Goal: Task Accomplishment & Management: Manage account settings

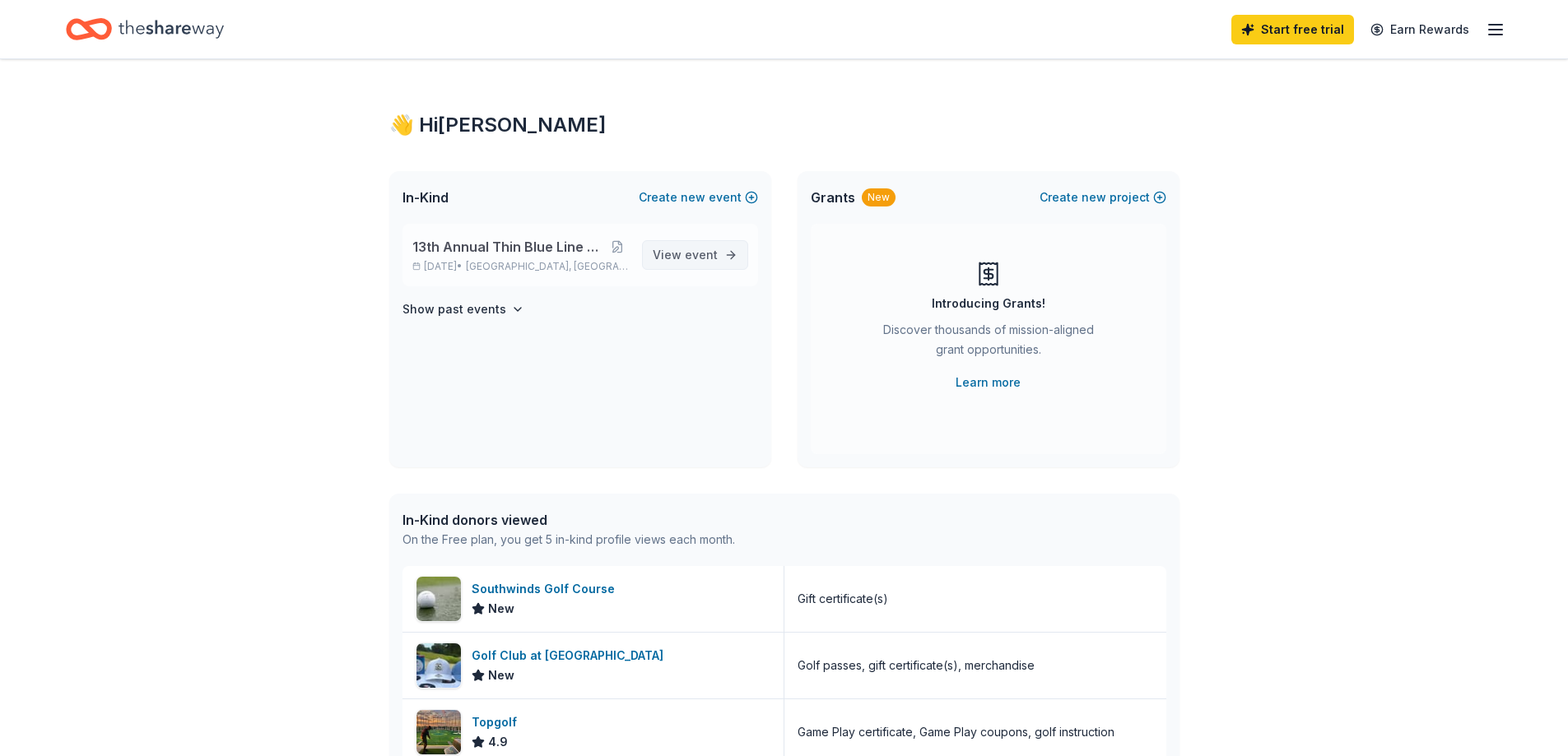
click at [700, 262] on span "View event" at bounding box center [685, 255] width 65 height 20
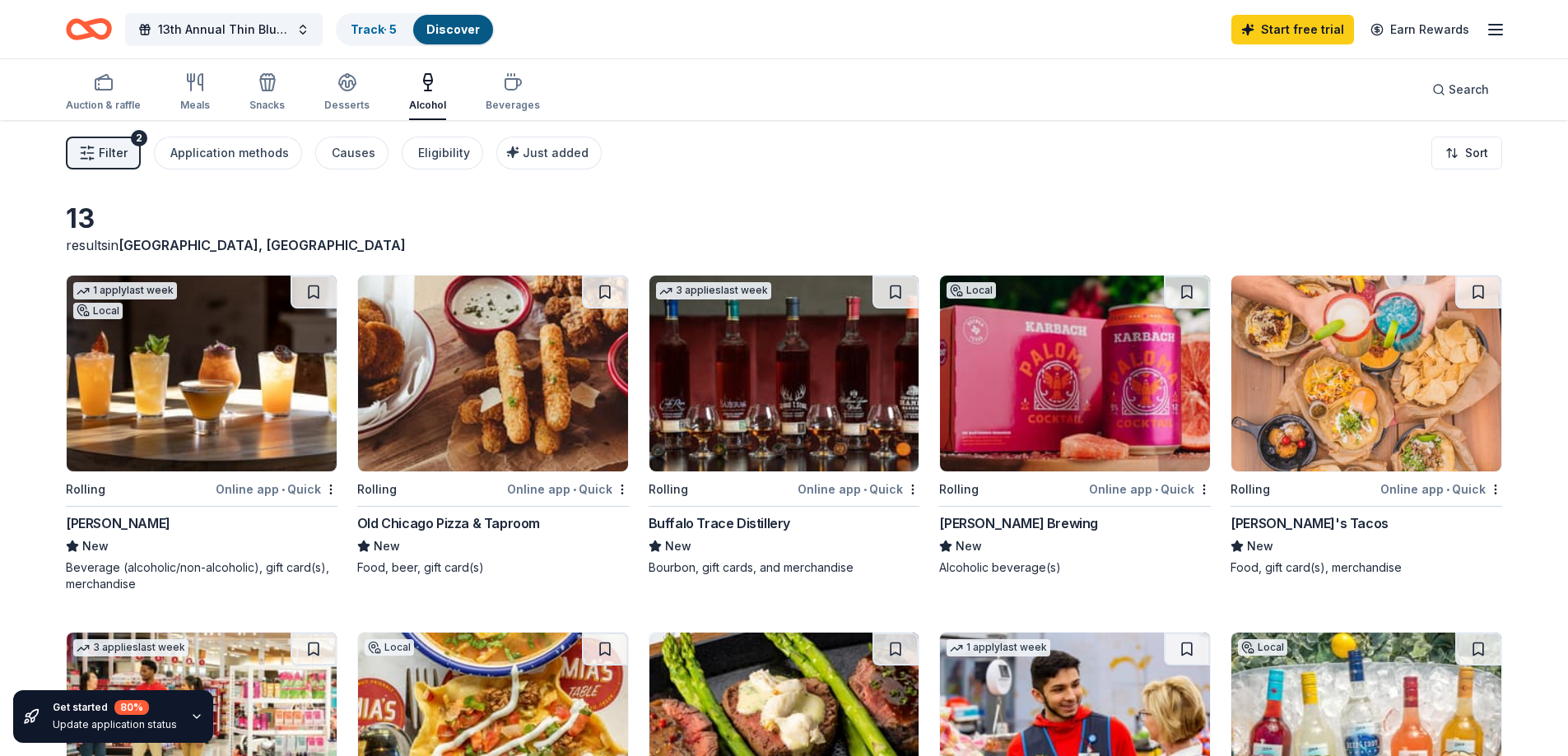
click at [81, 152] on icon "button" at bounding box center [87, 153] width 17 height 17
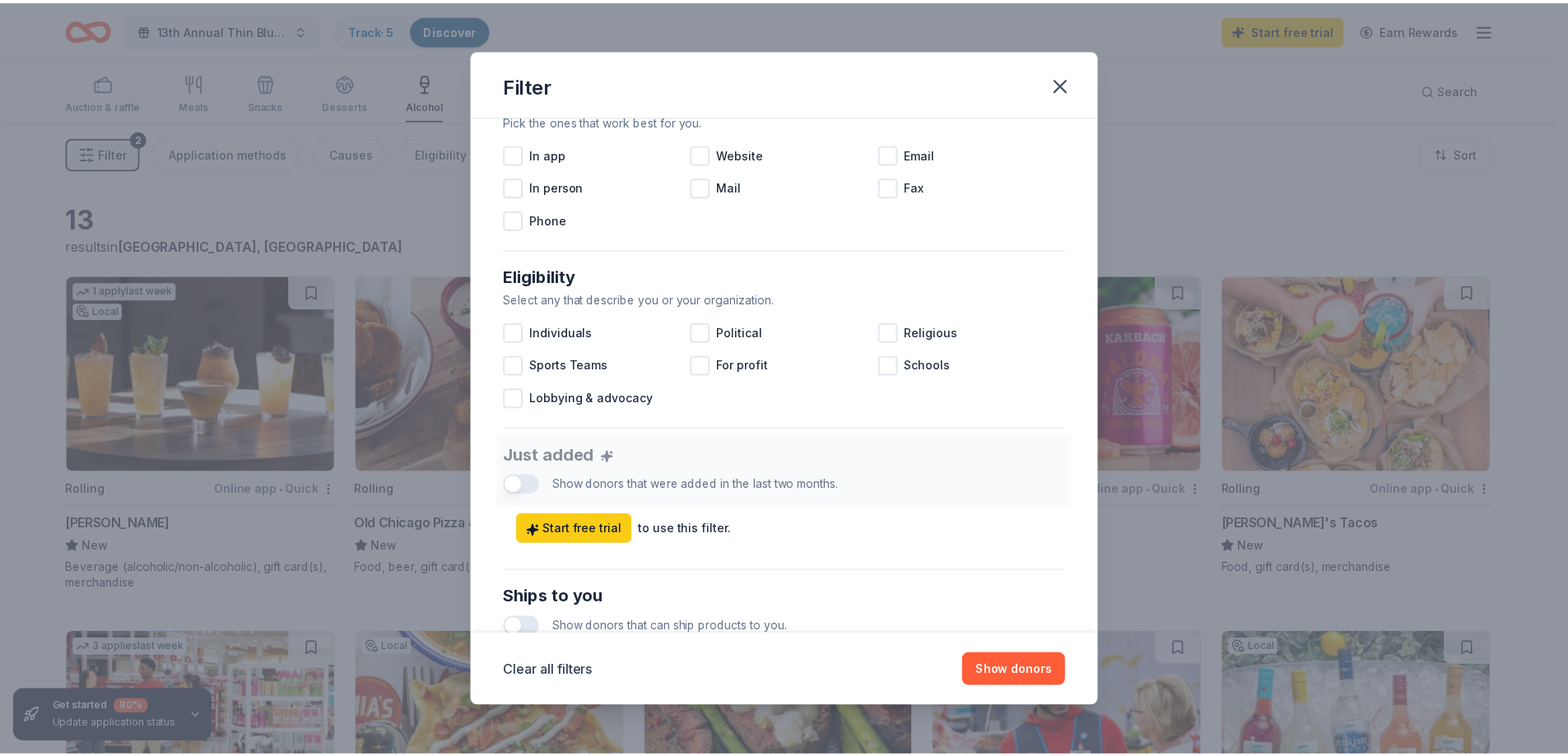
scroll to position [267, 0]
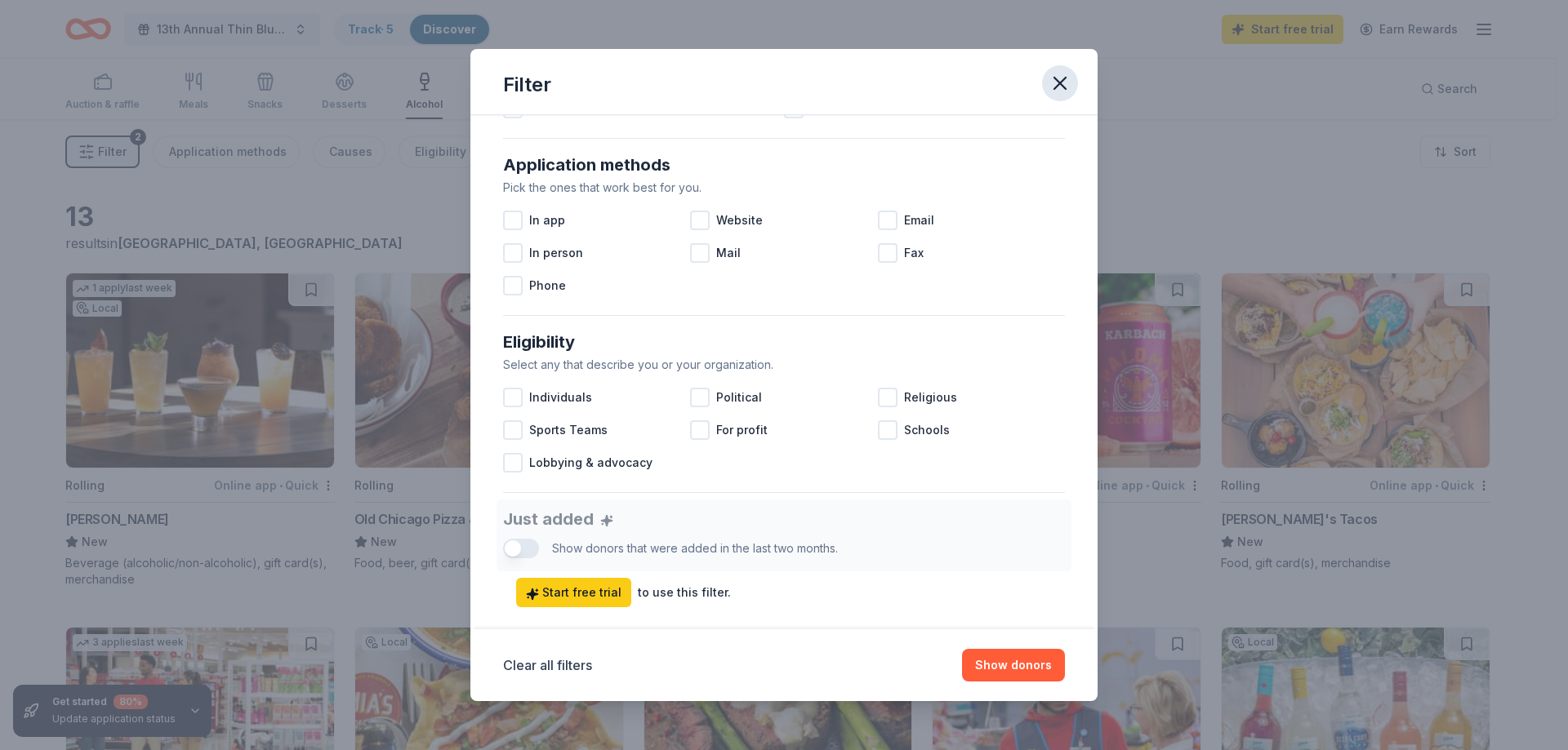
click at [1067, 76] on icon "button" at bounding box center [1060, 84] width 23 height 23
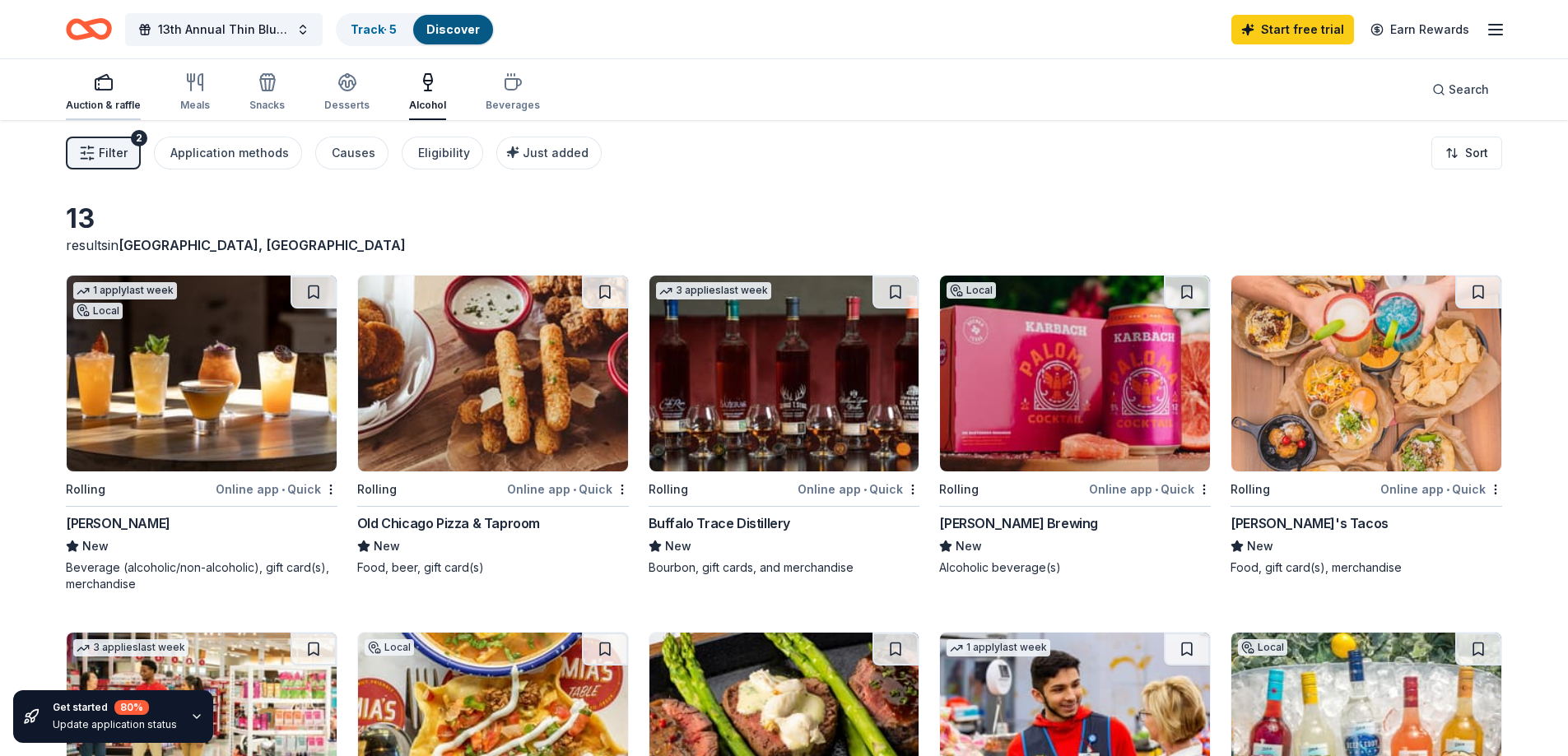
click at [114, 106] on div "Auction & raffle" at bounding box center [103, 105] width 75 height 13
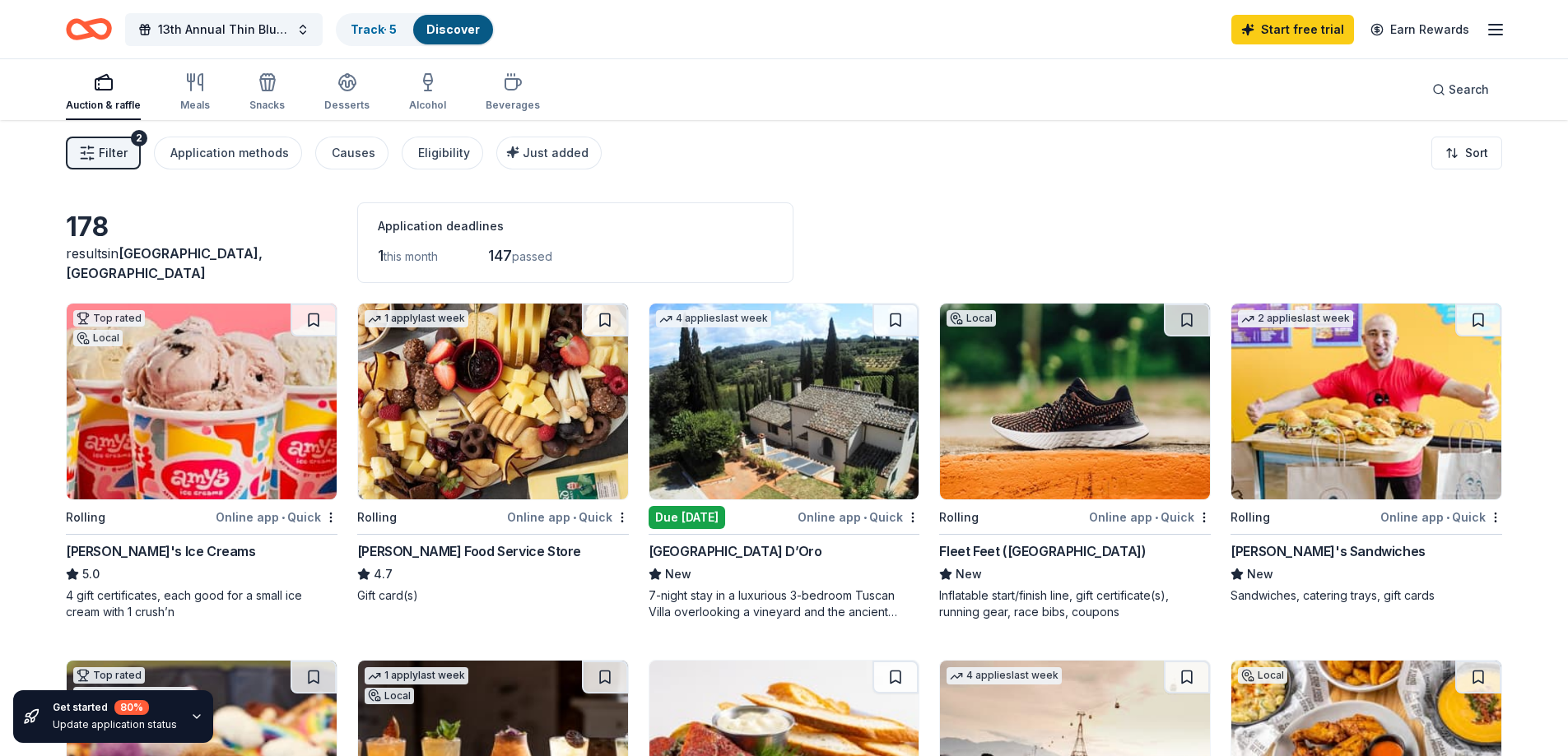
click at [1492, 26] on icon "button" at bounding box center [1495, 29] width 20 height 20
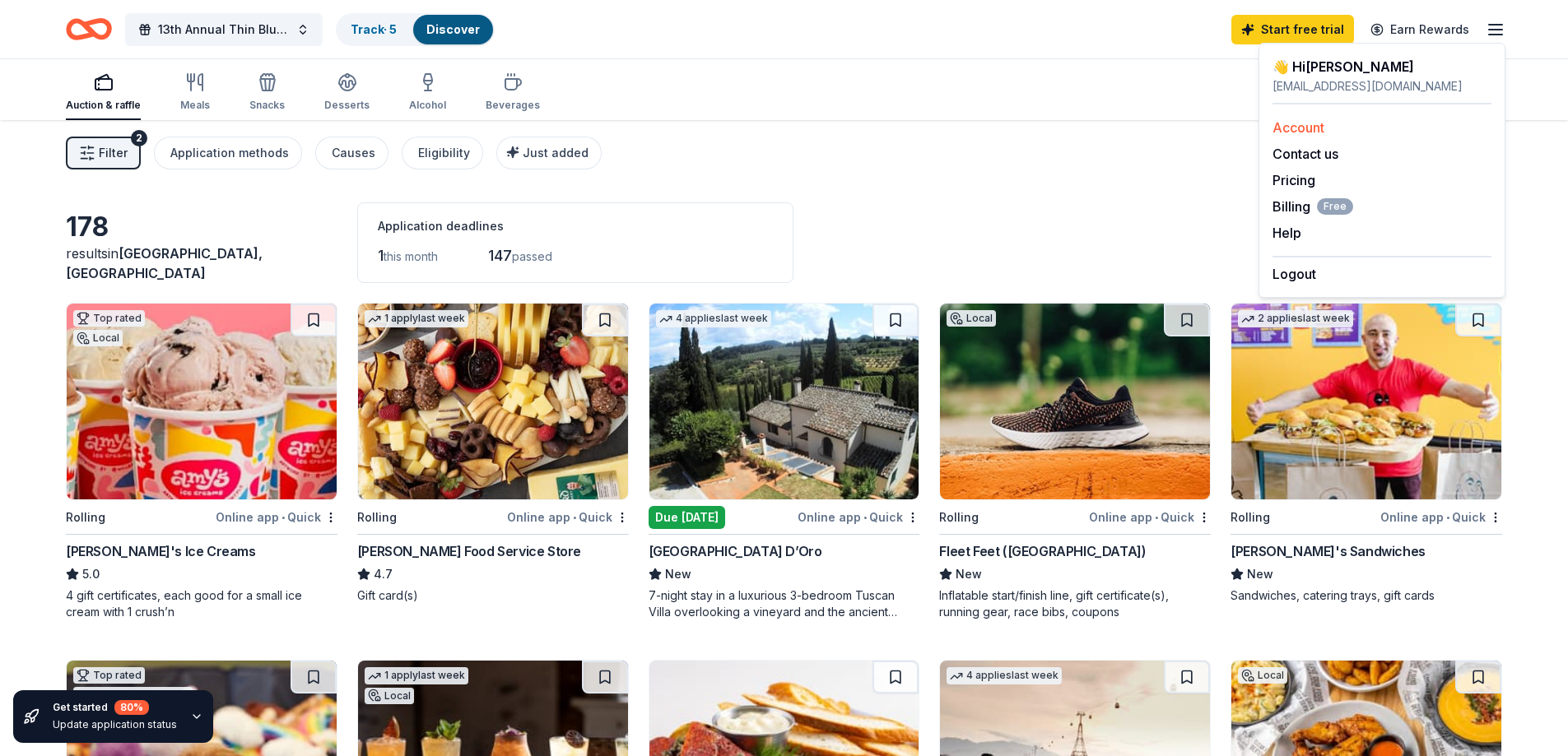
click at [1280, 125] on link "Account" at bounding box center [1298, 127] width 51 height 17
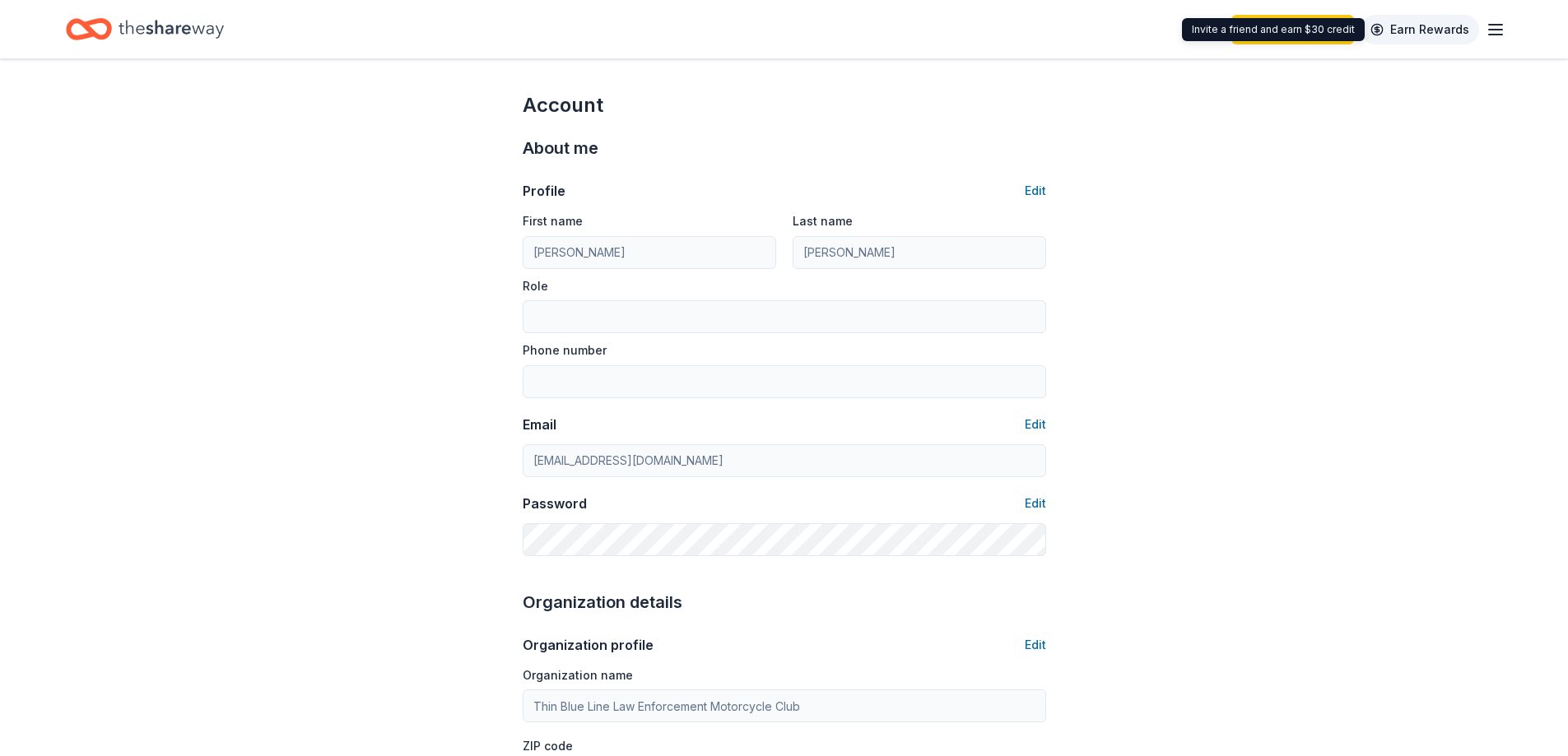
click at [1477, 35] on link "Earn Rewards" at bounding box center [1420, 29] width 119 height 29
click at [1489, 31] on icon "button" at bounding box center [1495, 29] width 20 height 20
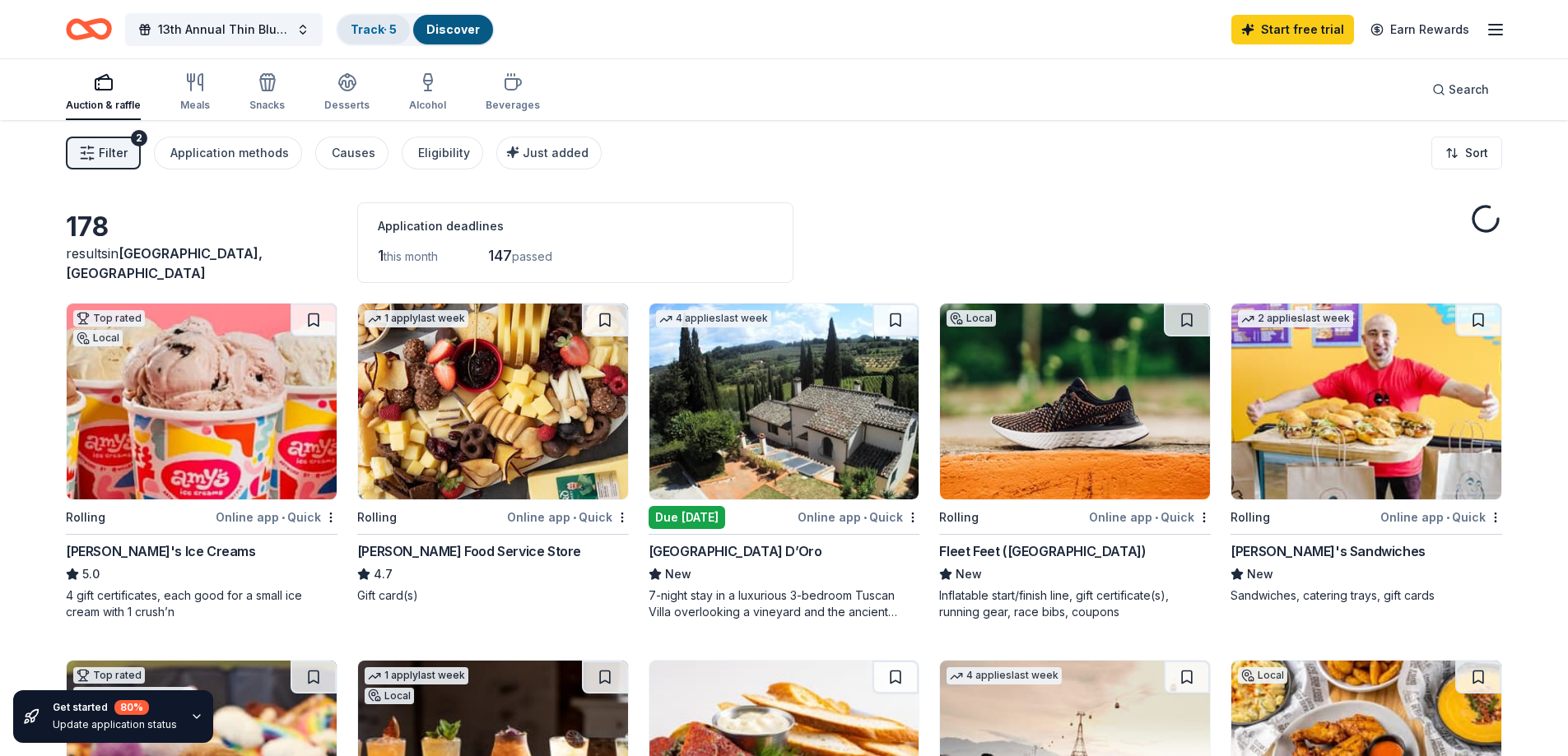
click at [380, 31] on link "Track · 5" at bounding box center [374, 29] width 46 height 14
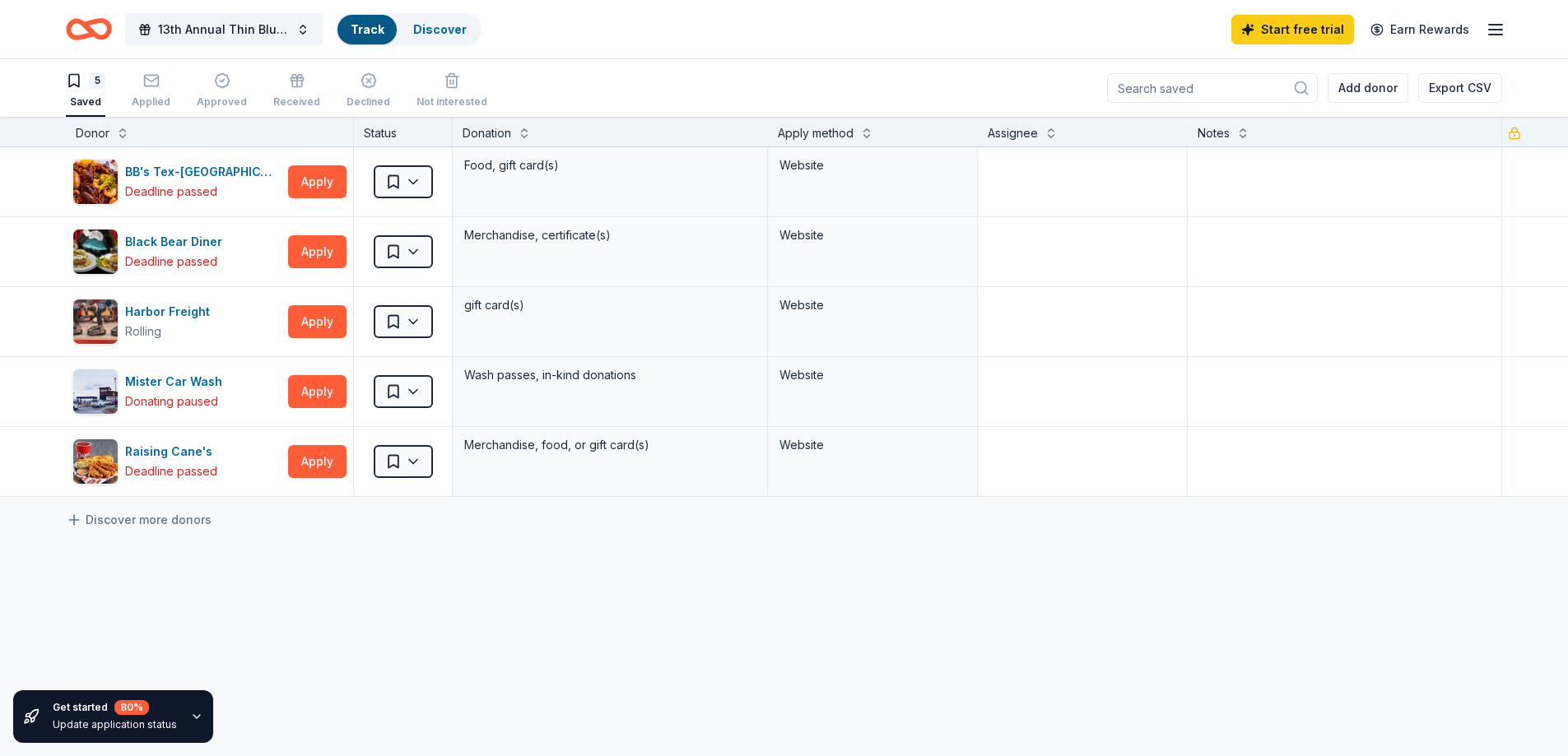
click at [378, 28] on link "Track" at bounding box center [366, 29] width 33 height 14
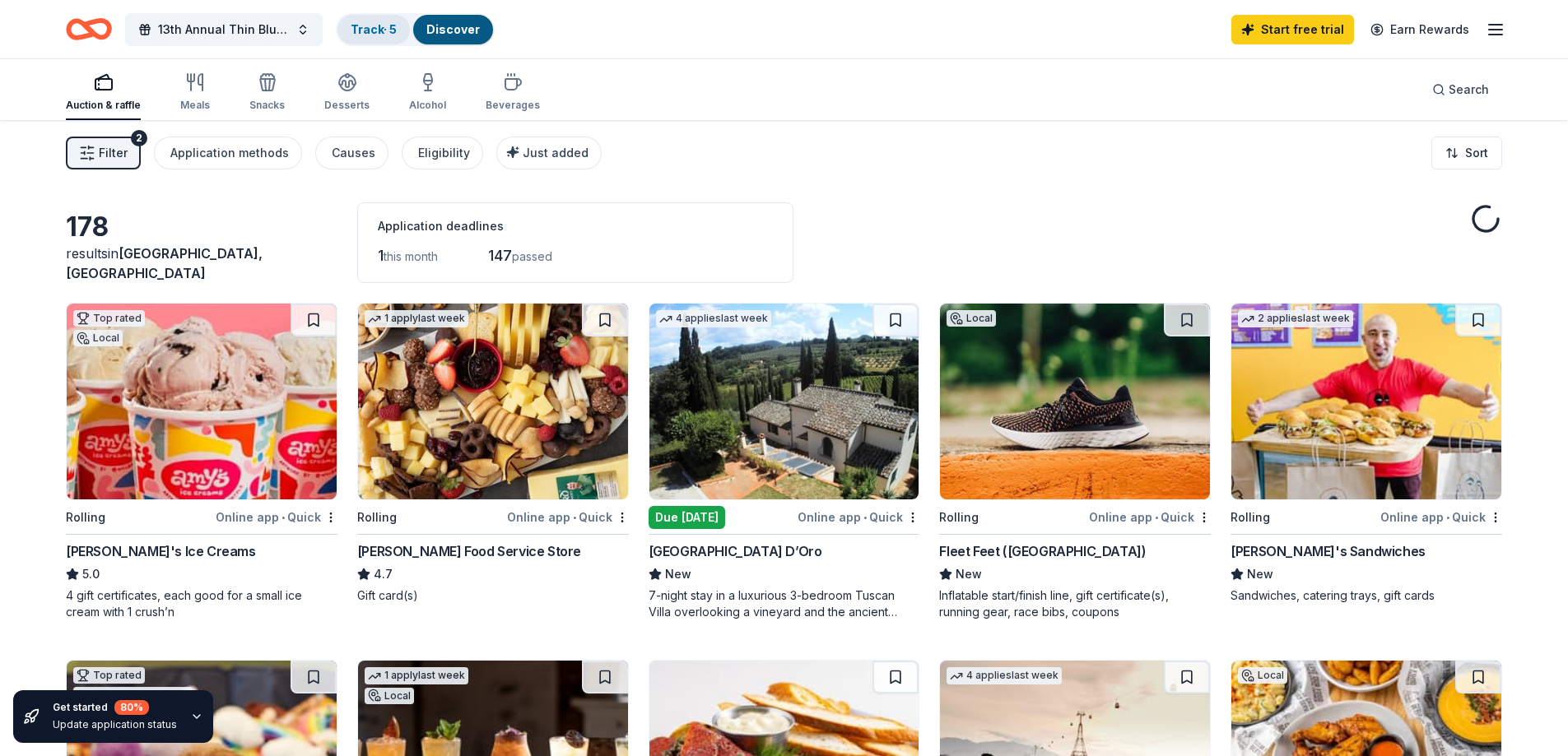
click at [378, 28] on link "Track · 5" at bounding box center [374, 29] width 46 height 14
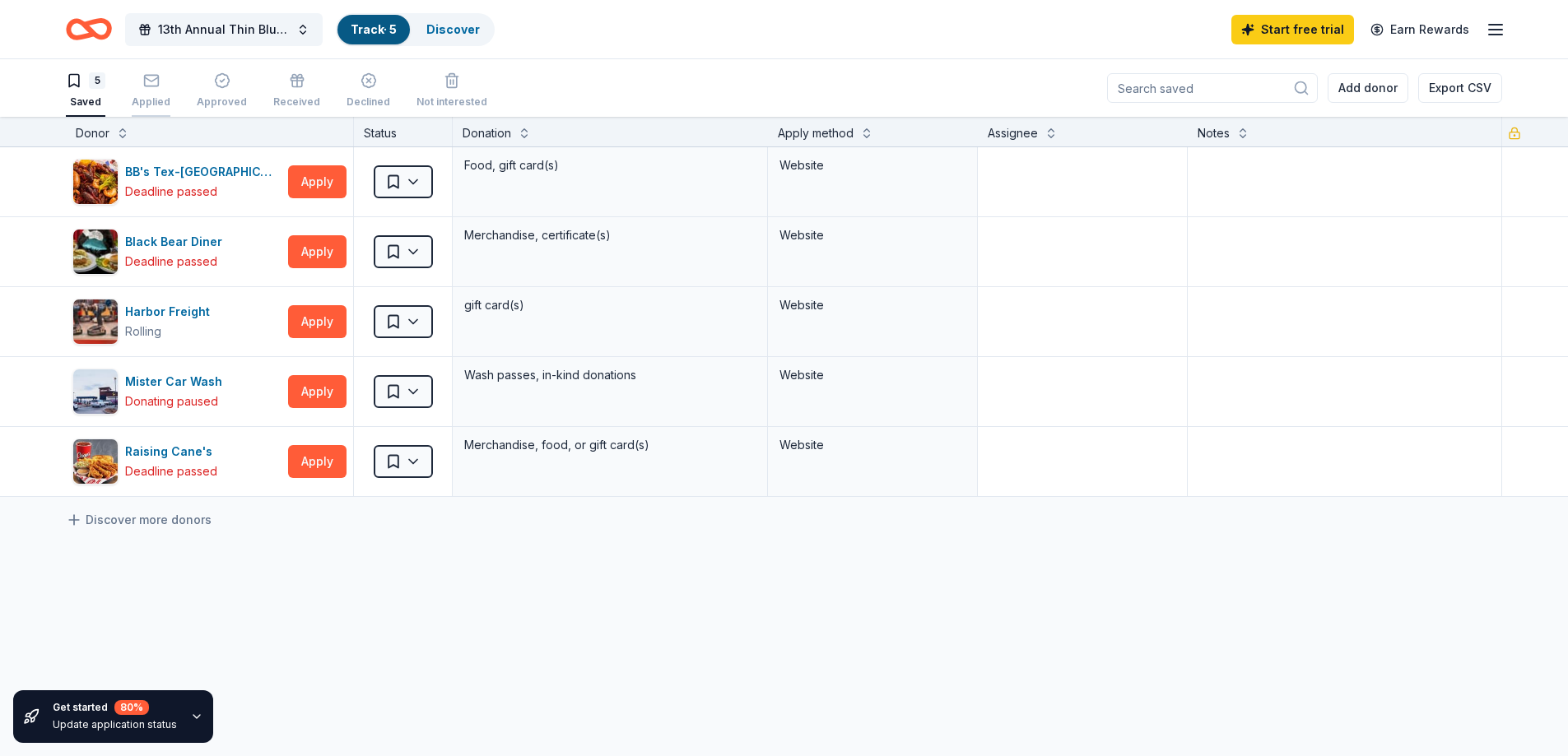
click at [149, 84] on icon "button" at bounding box center [151, 81] width 17 height 17
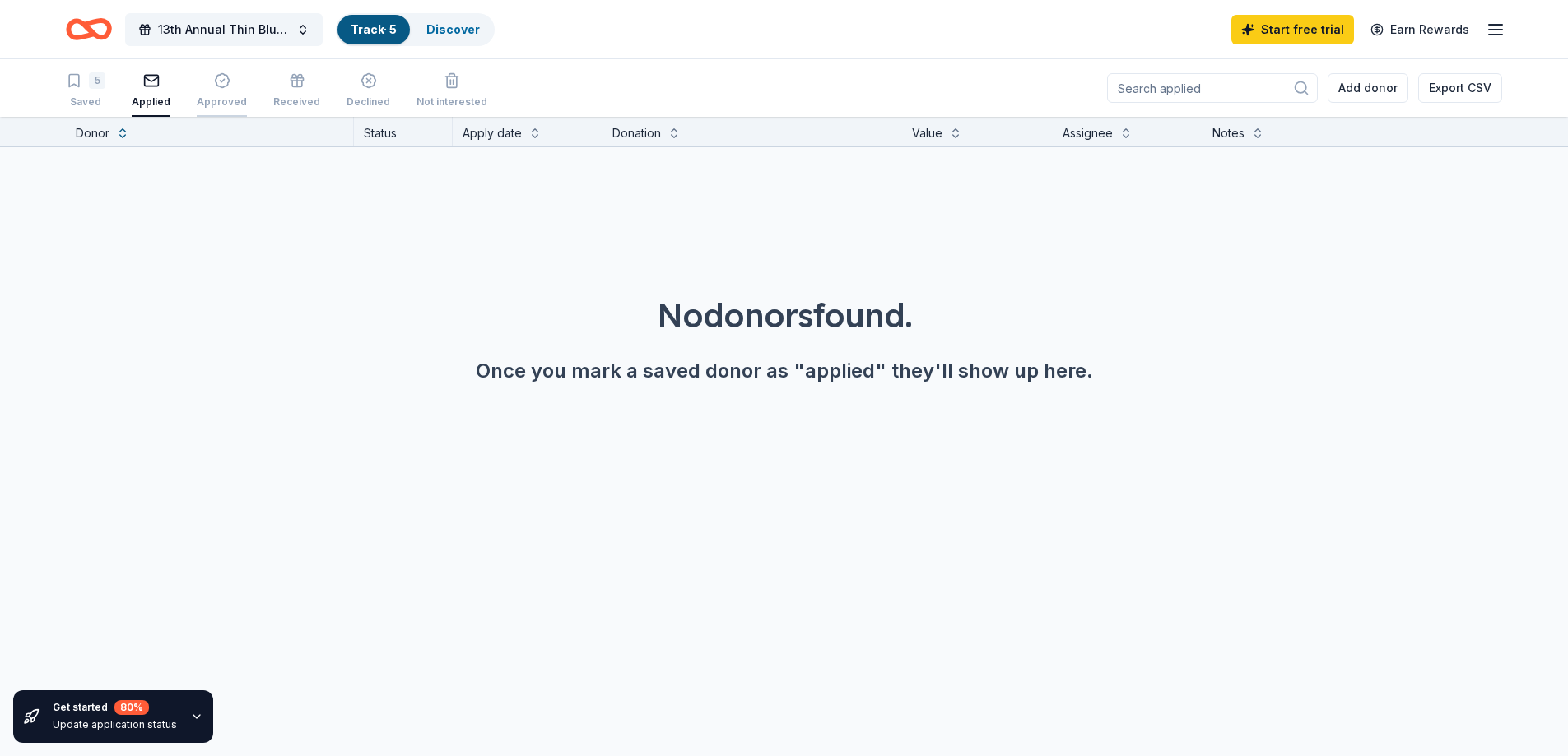
click at [212, 92] on div "Approved" at bounding box center [222, 91] width 51 height 36
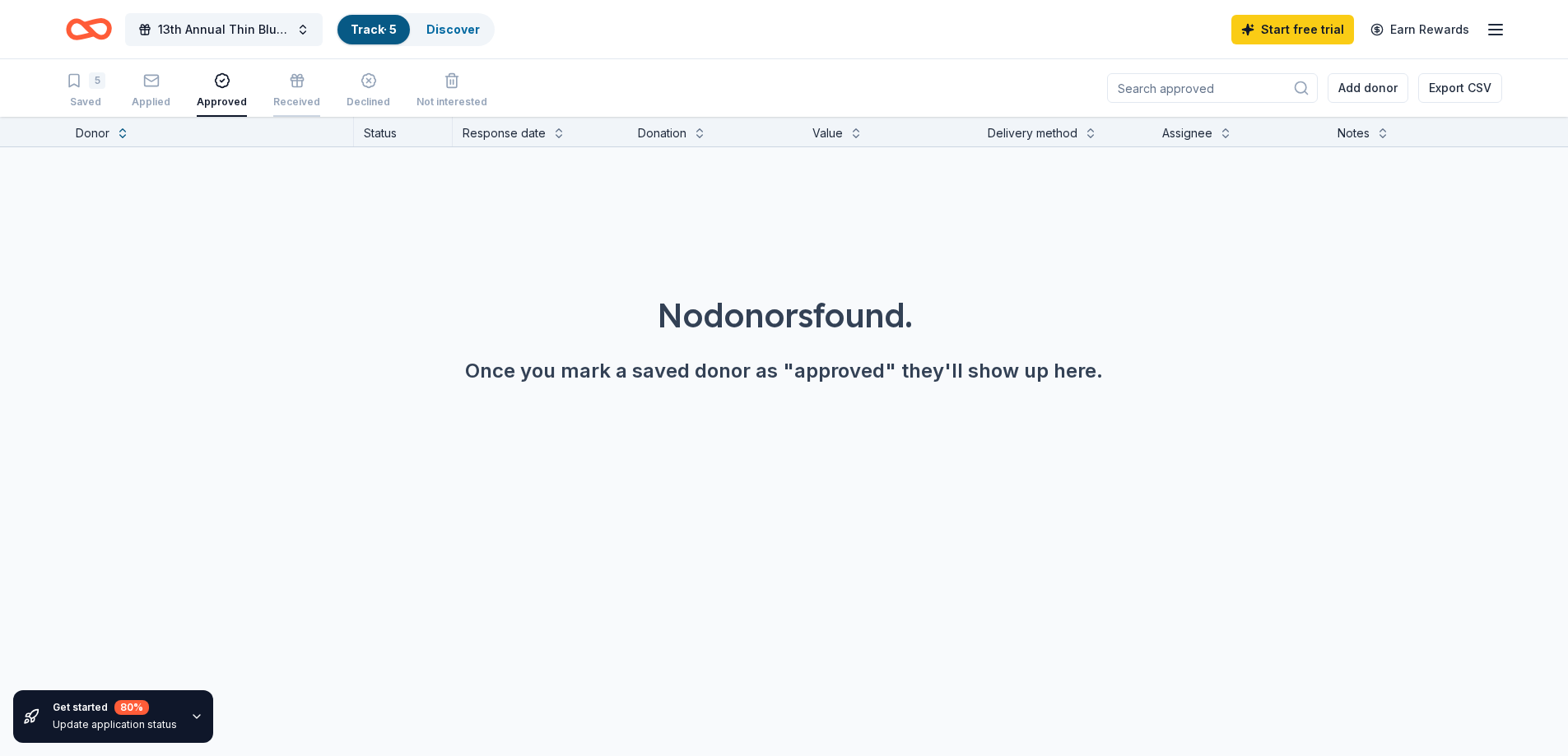
click at [299, 80] on div "button" at bounding box center [296, 81] width 47 height 17
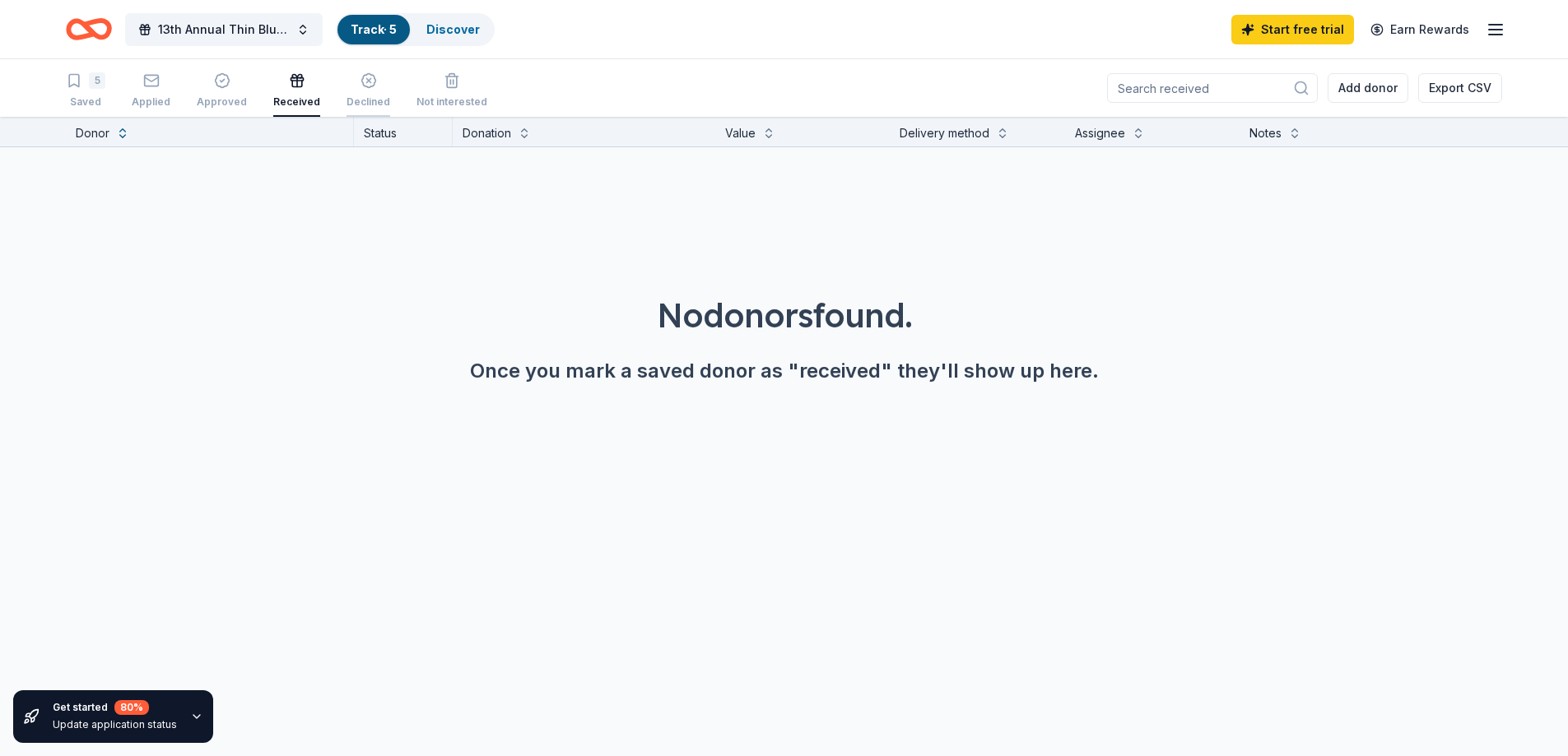
drag, startPoint x: 356, startPoint y: 88, endPoint x: 368, endPoint y: 85, distance: 12.4
click at [360, 87] on icon "button" at bounding box center [368, 81] width 17 height 17
click at [447, 82] on icon "button" at bounding box center [452, 81] width 17 height 17
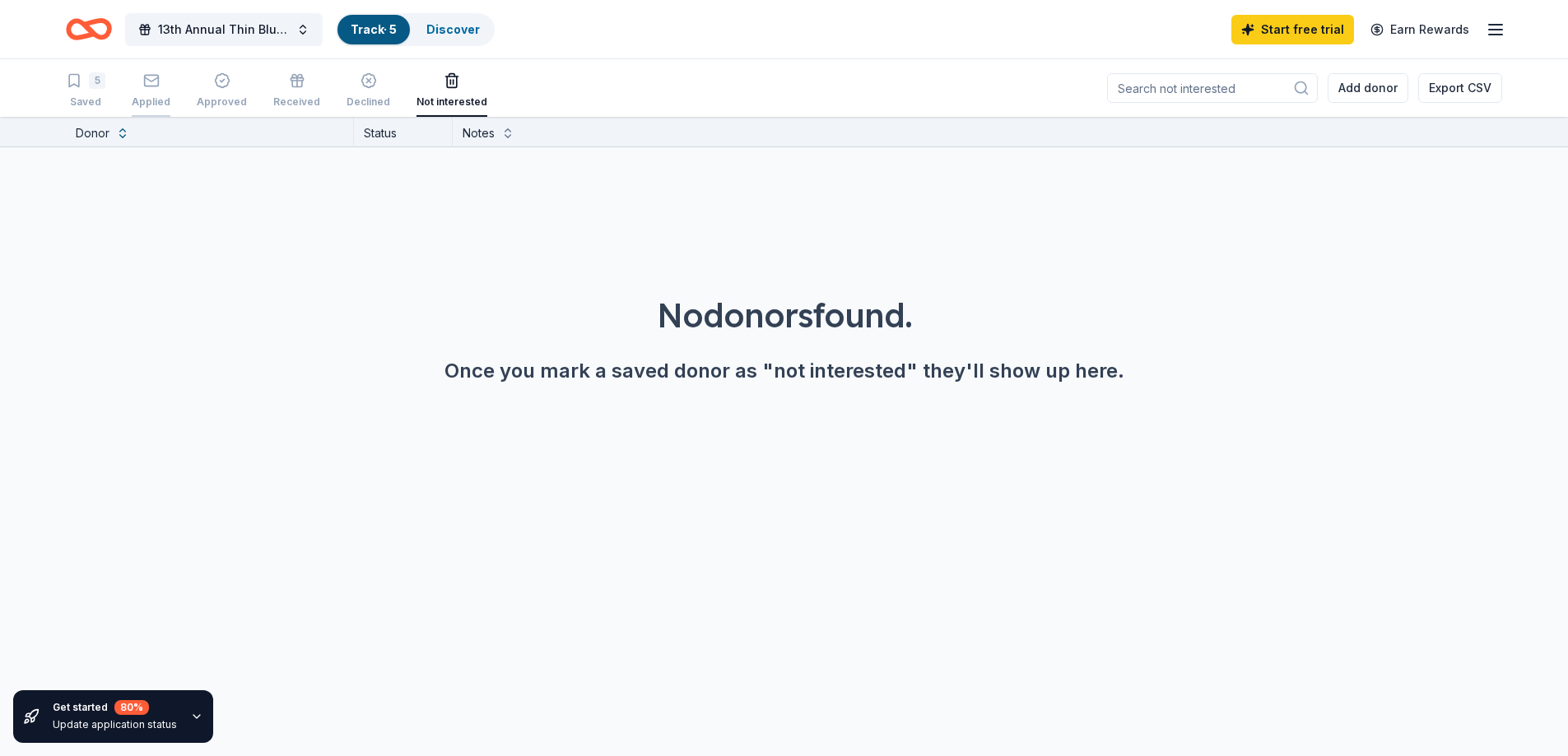
click at [142, 93] on div "Applied" at bounding box center [151, 91] width 39 height 36
click at [91, 97] on div "Saved" at bounding box center [85, 102] width 40 height 13
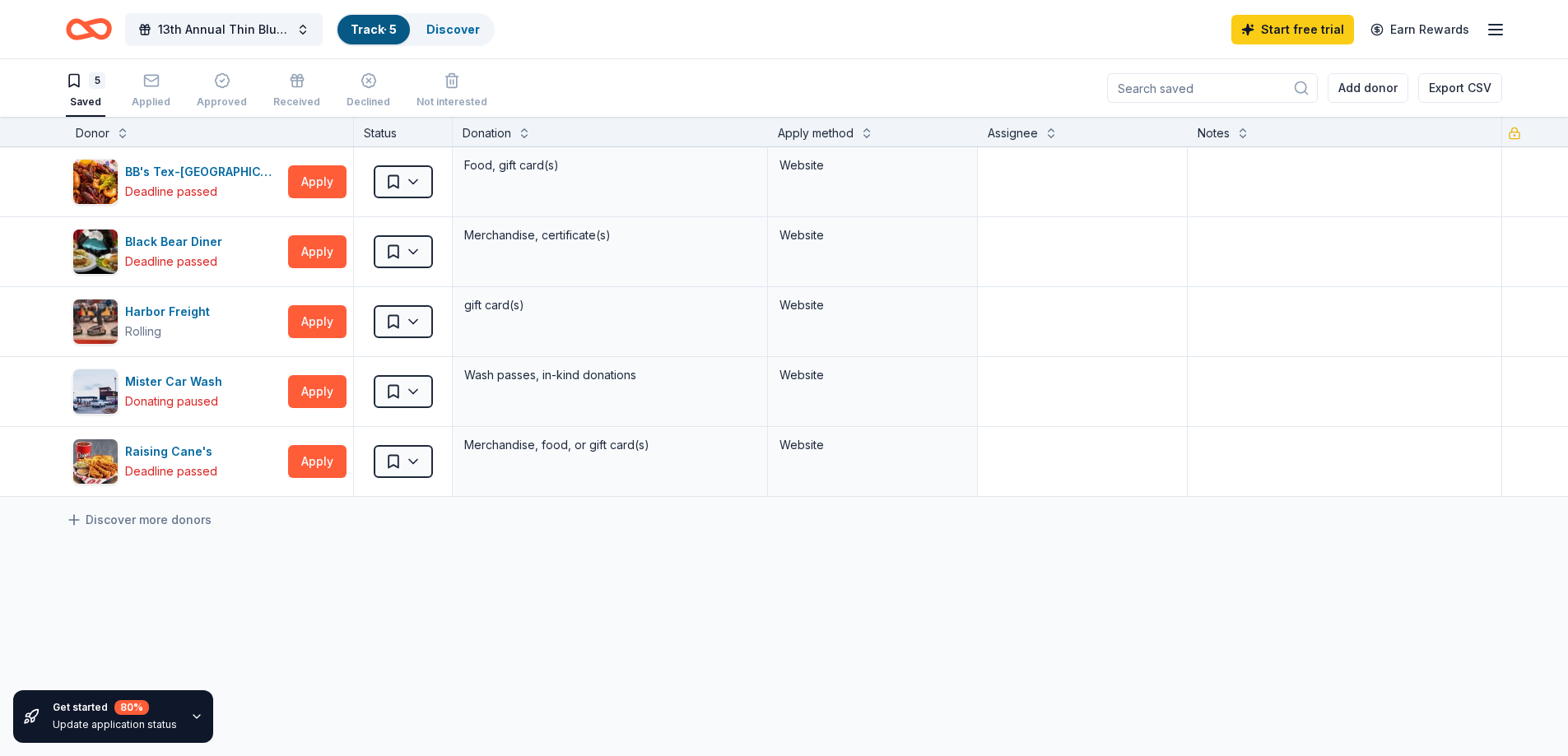
click at [198, 713] on icon "button" at bounding box center [196, 716] width 13 height 13
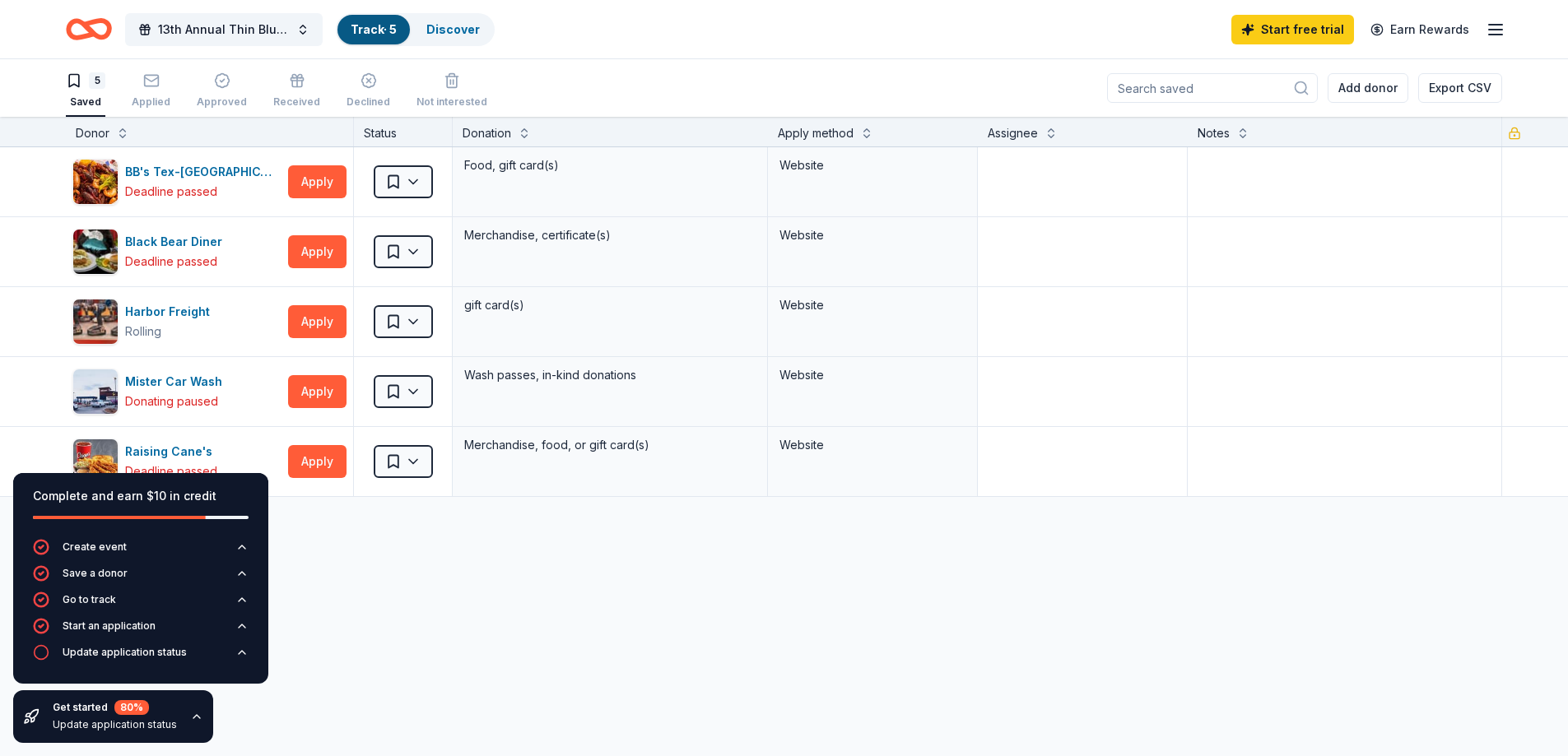
click at [201, 710] on div "Get started 80 % Update application status" at bounding box center [113, 716] width 200 height 52
click at [190, 710] on icon "button" at bounding box center [196, 716] width 13 height 13
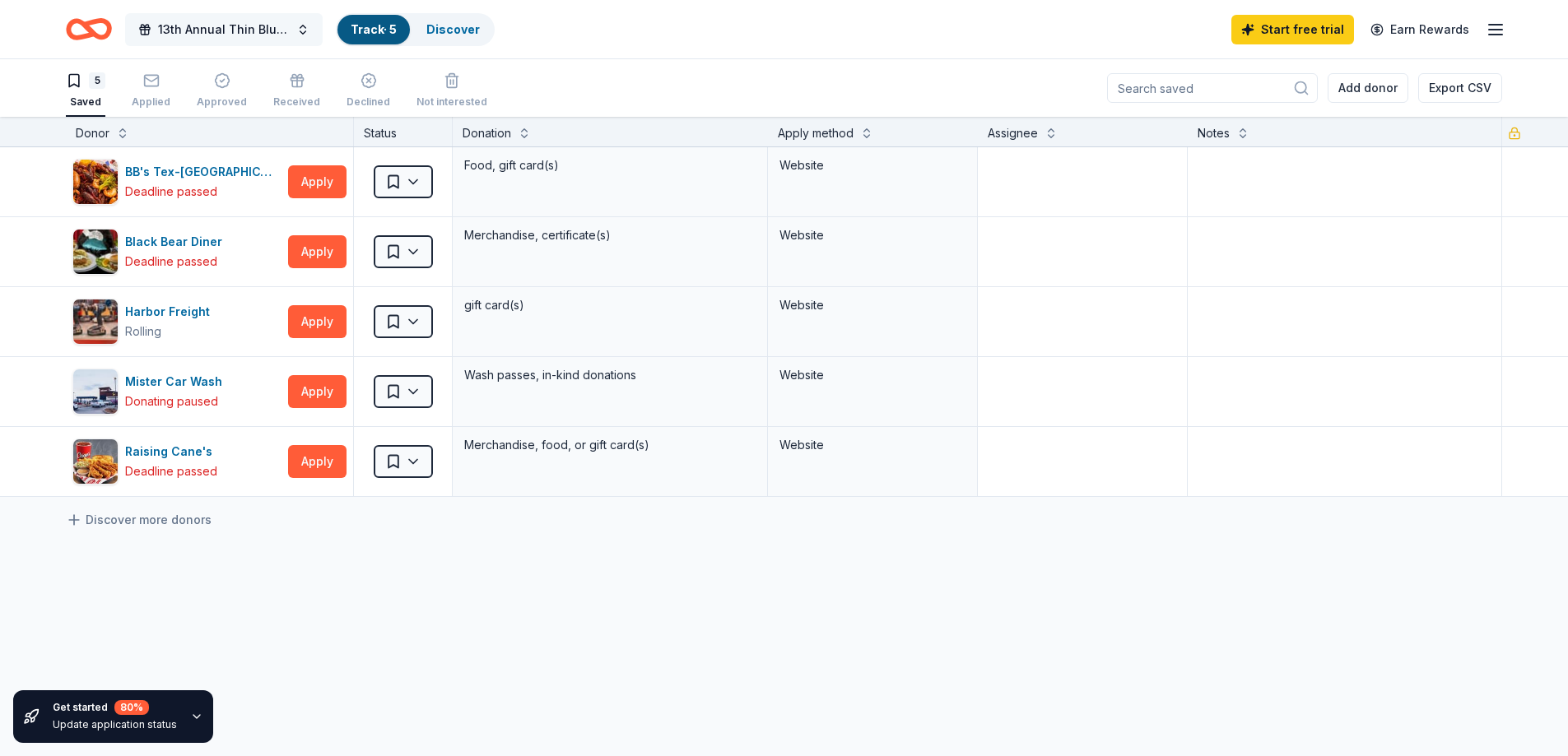
click at [283, 32] on span "13th Annual Thin Blue Line Golf Tournament" at bounding box center [224, 29] width 131 height 20
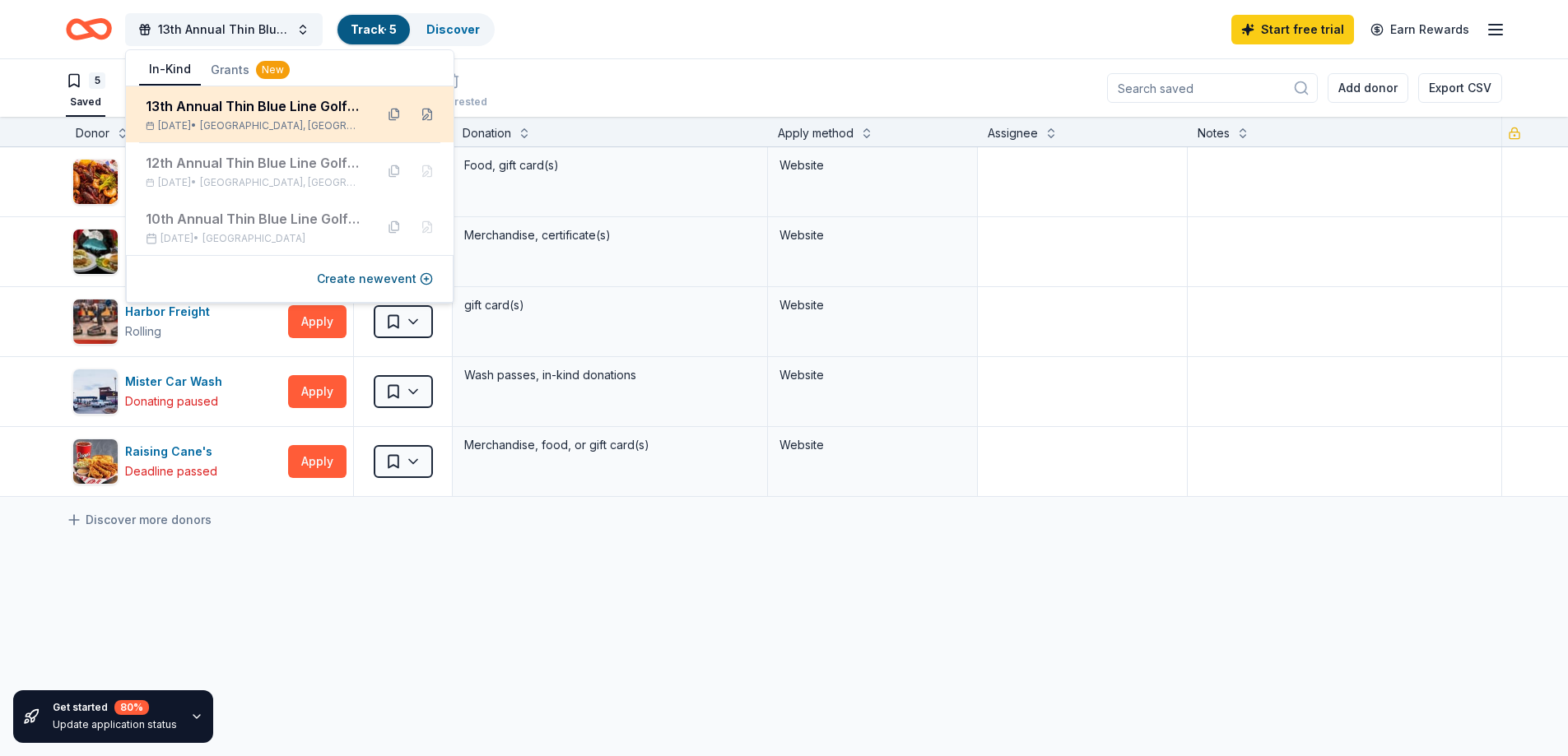
click at [172, 119] on div "Sep 23, 2025 • Humble, TX" at bounding box center [253, 125] width 216 height 13
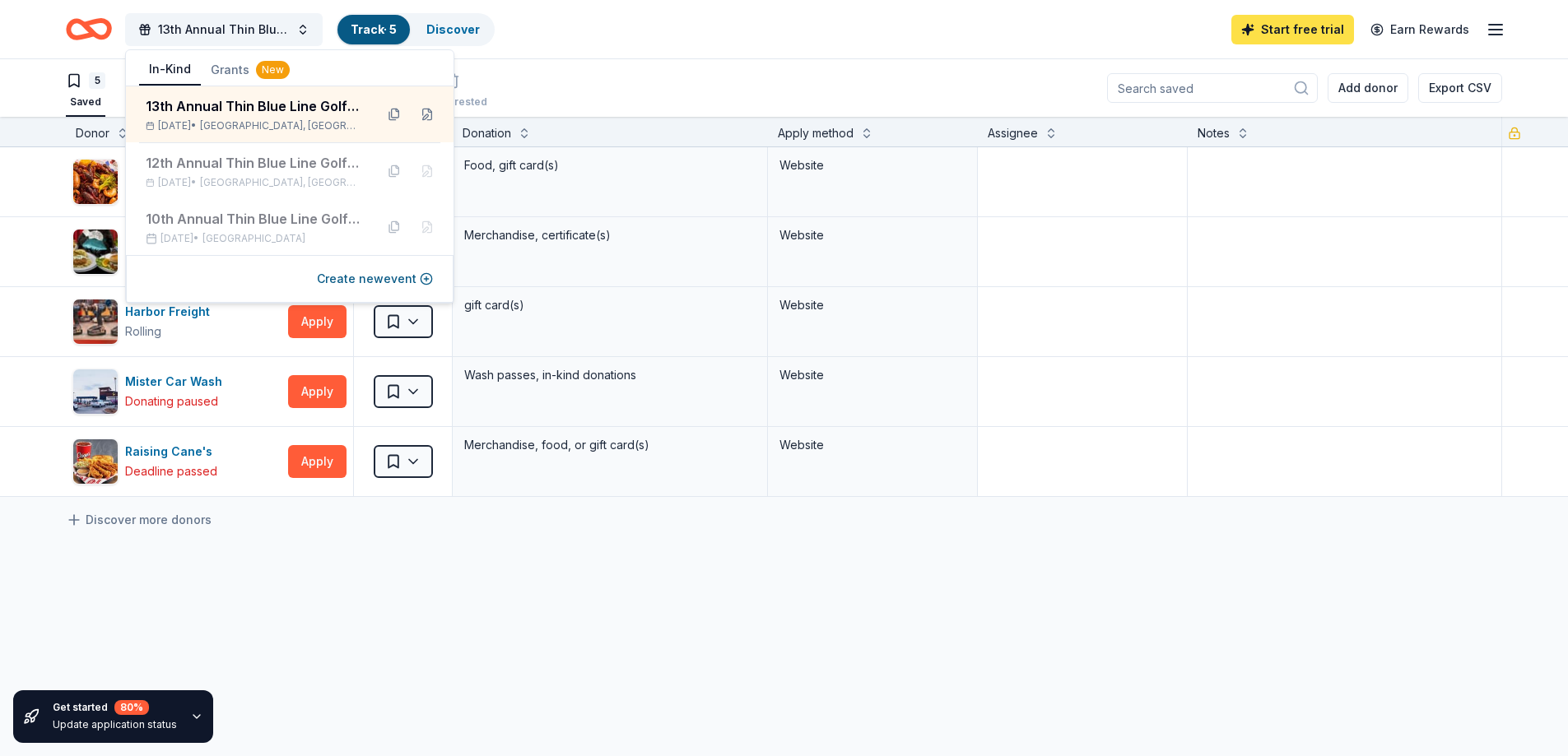
click at [1332, 28] on link "Start free trial" at bounding box center [1293, 29] width 122 height 29
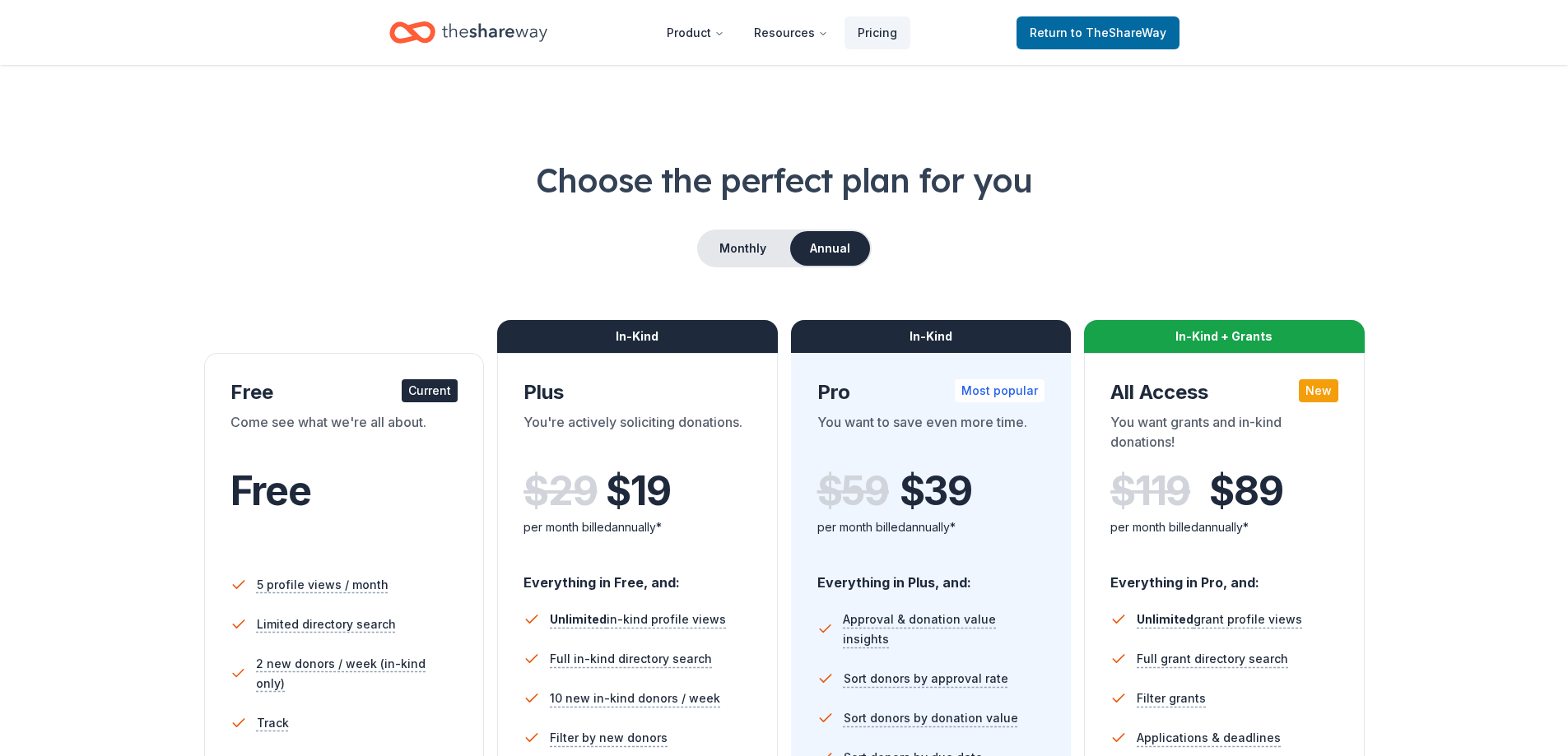
click at [236, 523] on div "Free" at bounding box center [344, 514] width 228 height 91
click at [422, 395] on div "Current" at bounding box center [429, 391] width 56 height 23
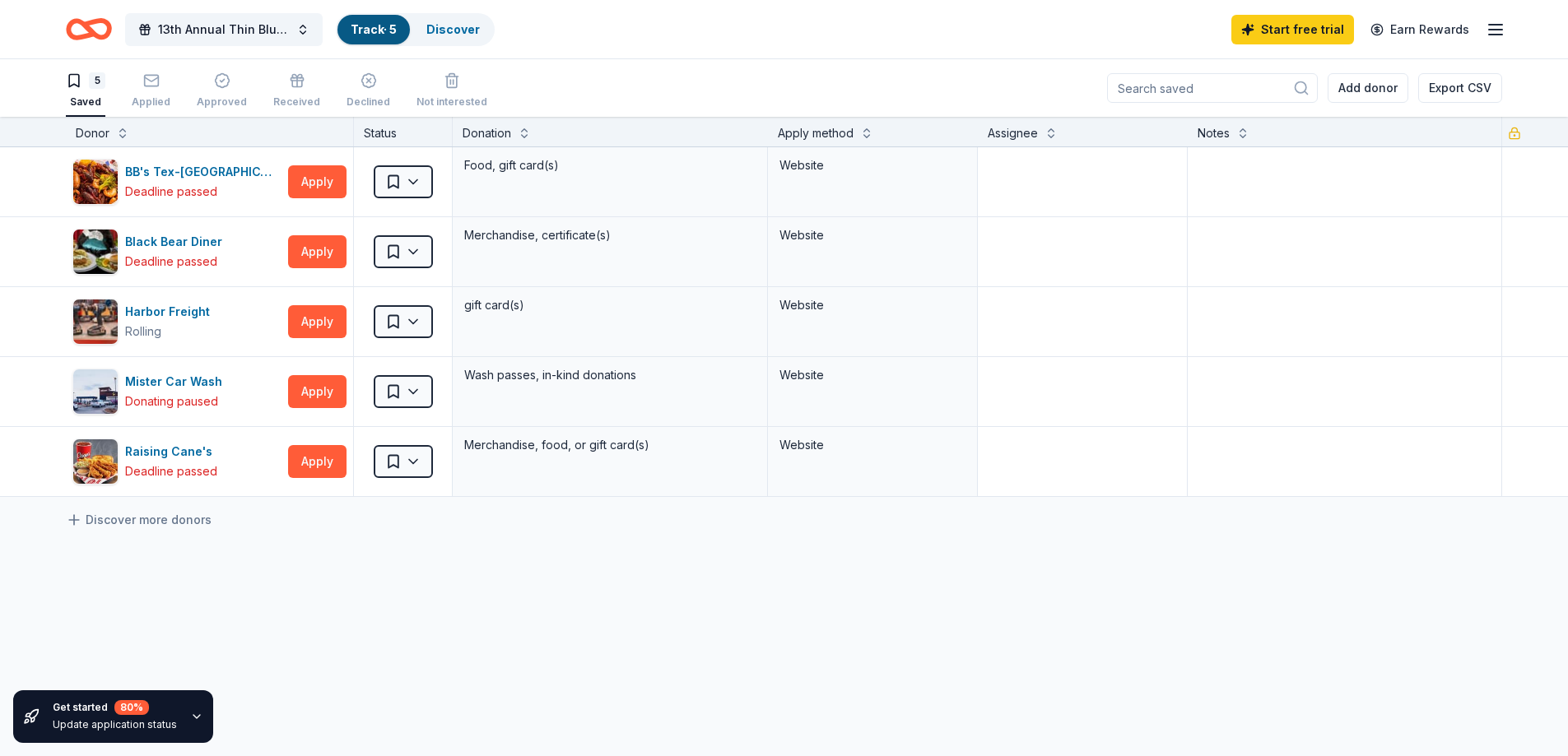
click at [1170, 86] on input at bounding box center [1211, 88] width 210 height 29
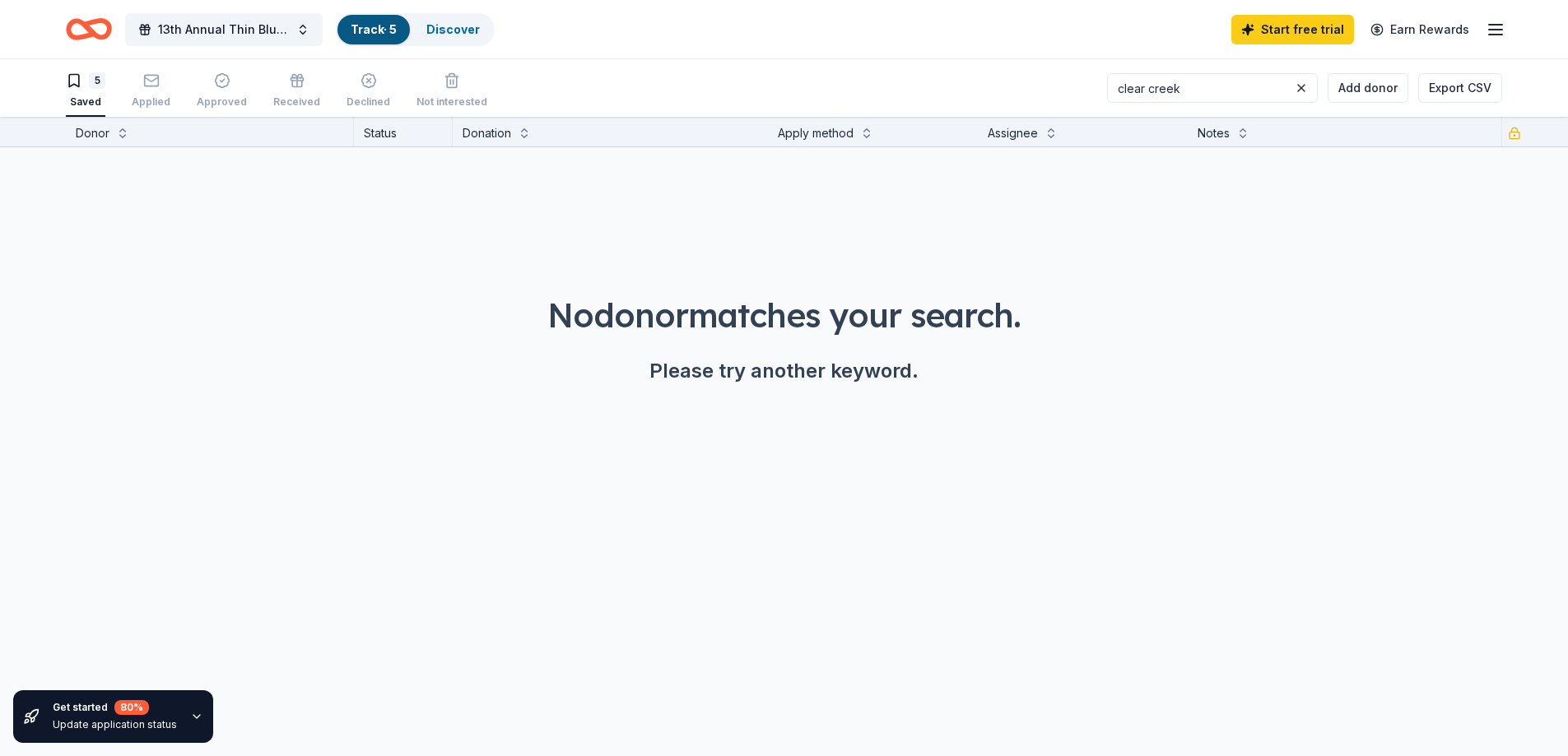
drag, startPoint x: 1213, startPoint y: 98, endPoint x: 1017, endPoint y: 86, distance: 196.4
click at [1017, 86] on div "5 Saved Applied Approved Received Declined Not interested clear creek Add donor…" at bounding box center [784, 88] width 1436 height 58
type input "golf"
drag, startPoint x: 297, startPoint y: 35, endPoint x: 289, endPoint y: 29, distance: 10.0
click at [293, 32] on button "13th Annual Thin Blue Line Golf Tournament" at bounding box center [224, 29] width 198 height 33
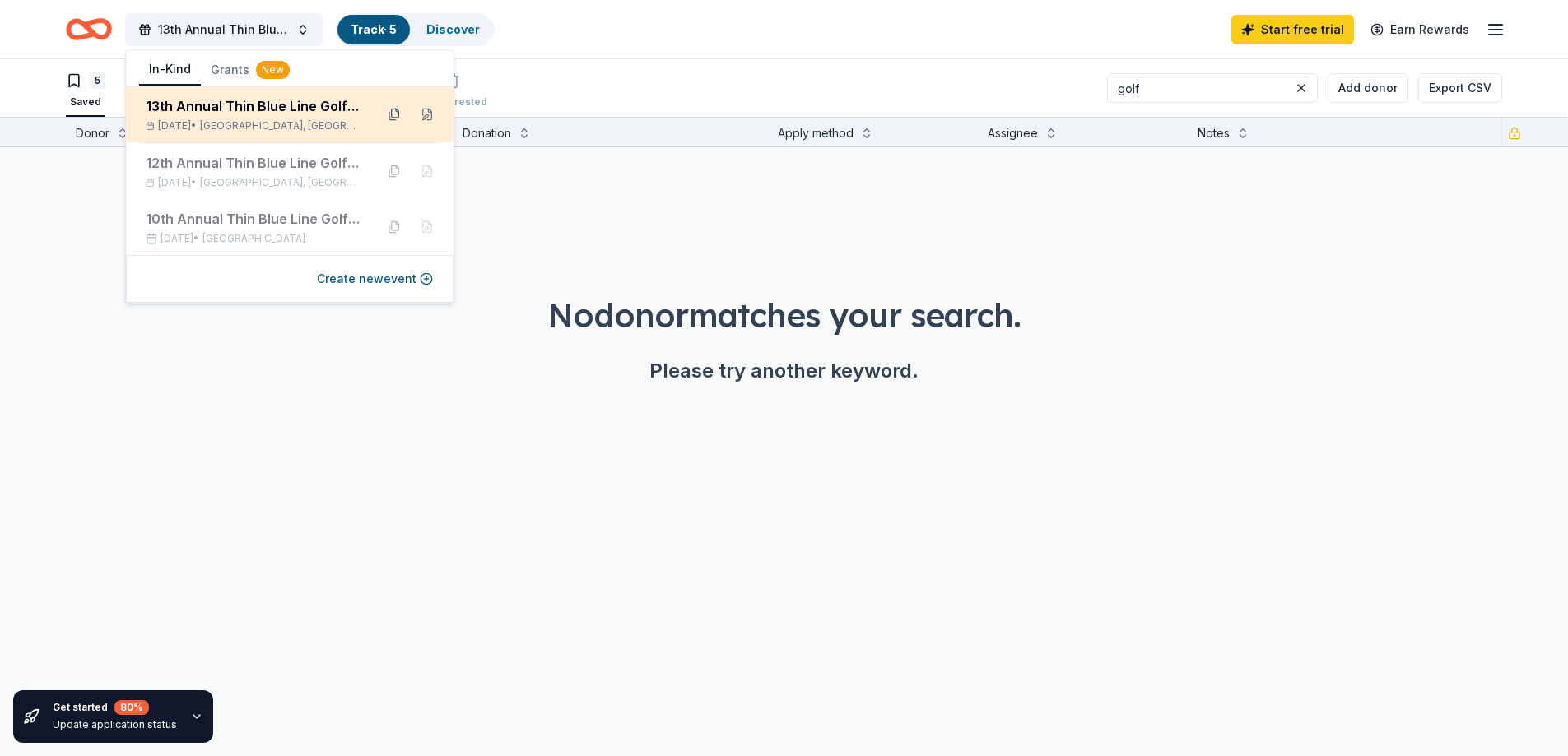
click at [399, 111] on button at bounding box center [394, 114] width 27 height 27
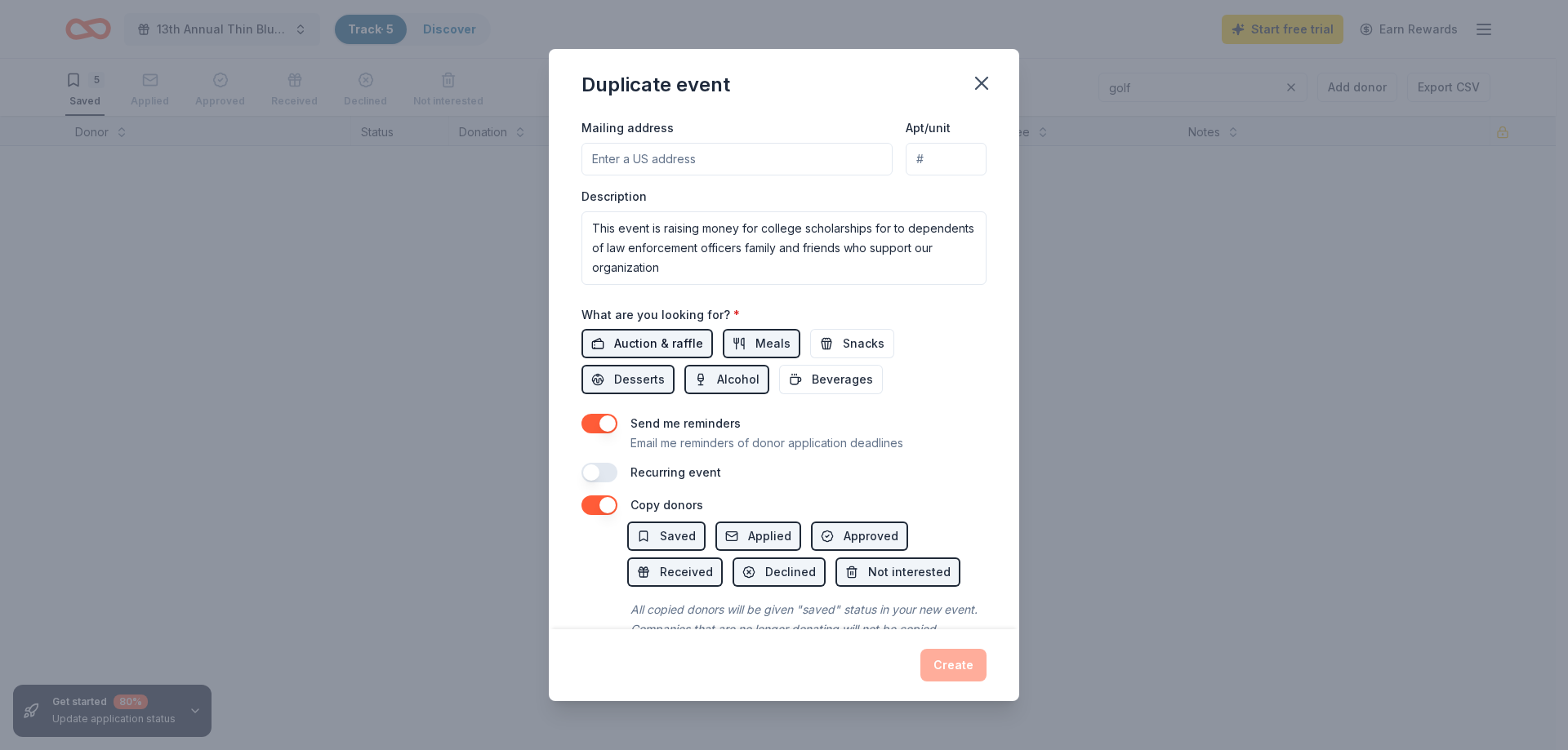
scroll to position [448, 0]
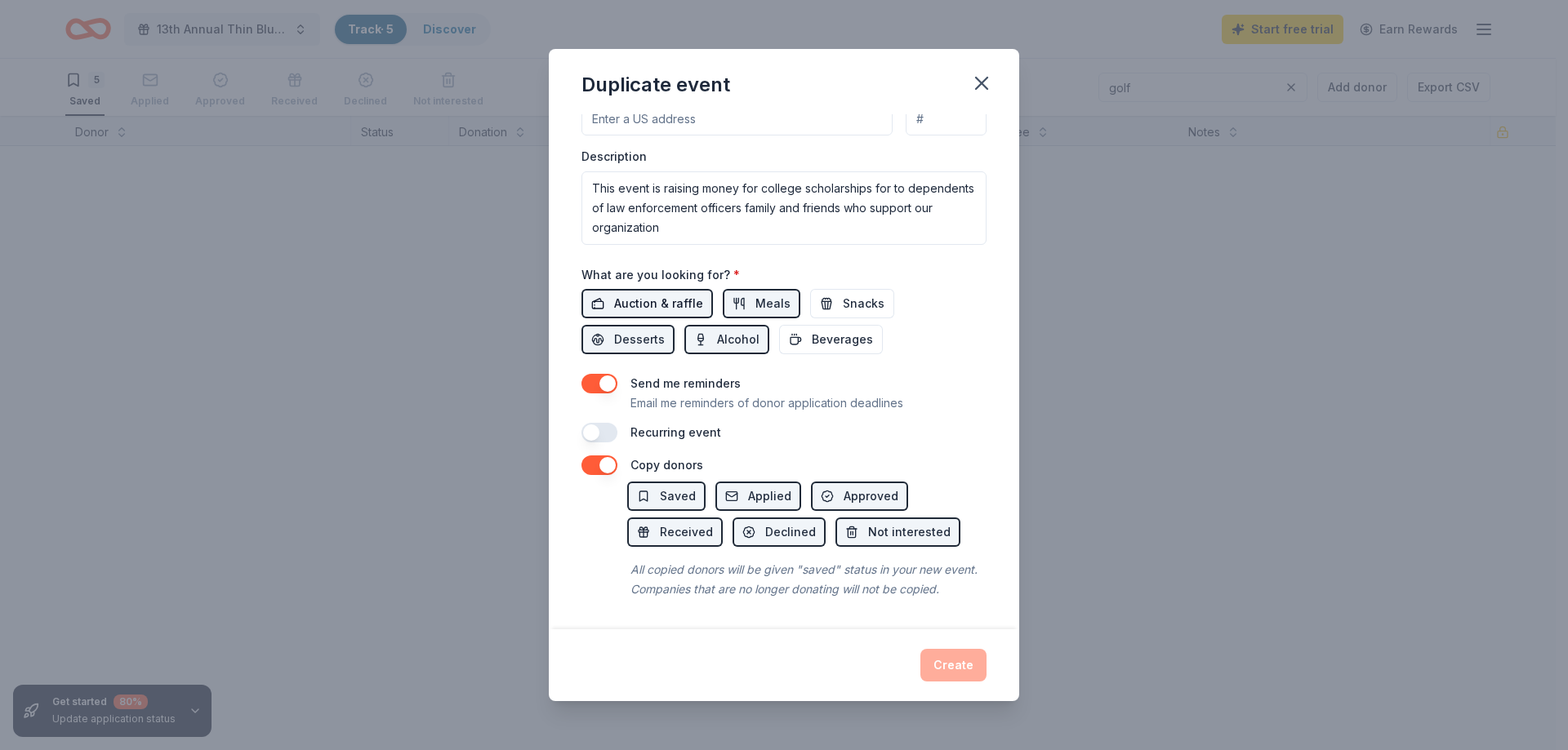
click at [665, 294] on span "Auction & raffle" at bounding box center [658, 304] width 89 height 19
click at [628, 342] on div "Event name * 13th Annual Thin Blue Line Golf Tournament 42 /100 Event website A…" at bounding box center [784, 63] width 405 height 758
click at [641, 330] on span "Desserts" at bounding box center [639, 340] width 51 height 19
drag, startPoint x: 728, startPoint y: 312, endPoint x: 746, endPoint y: 284, distance: 33.3
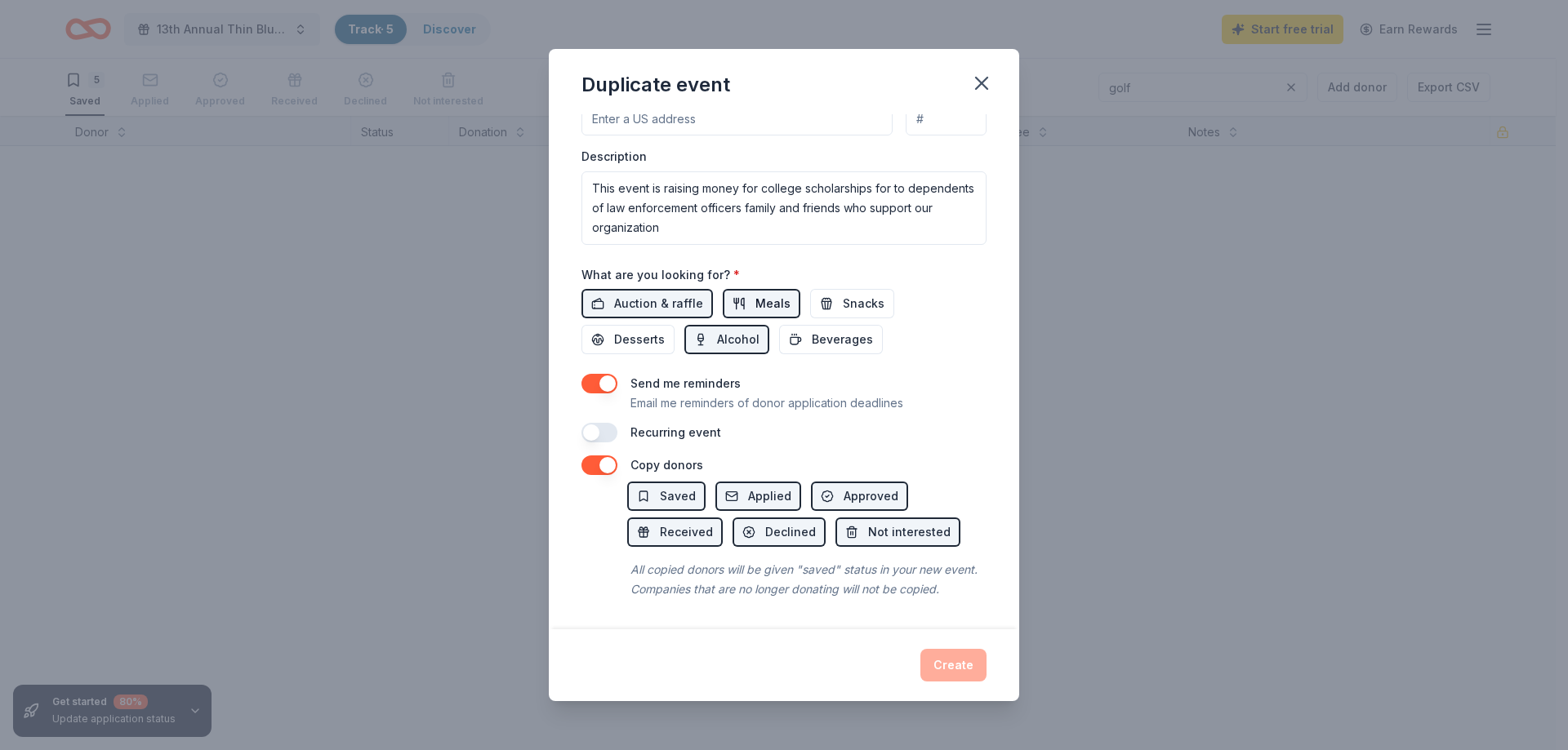
click at [740, 298] on div "Auction & raffle Meals Snacks Desserts Alcohol Beverages" at bounding box center [784, 321] width 405 height 65
click at [748, 289] on button "Meals" at bounding box center [762, 303] width 77 height 29
click at [732, 330] on span "Alcohol" at bounding box center [738, 340] width 42 height 19
click at [613, 513] on div "Event name * 13th Annual Thin Blue Line Golf Tournament 42 /100 Event website A…" at bounding box center [784, 371] width 470 height 514
click at [970, 85] on icon "button" at bounding box center [982, 84] width 23 height 23
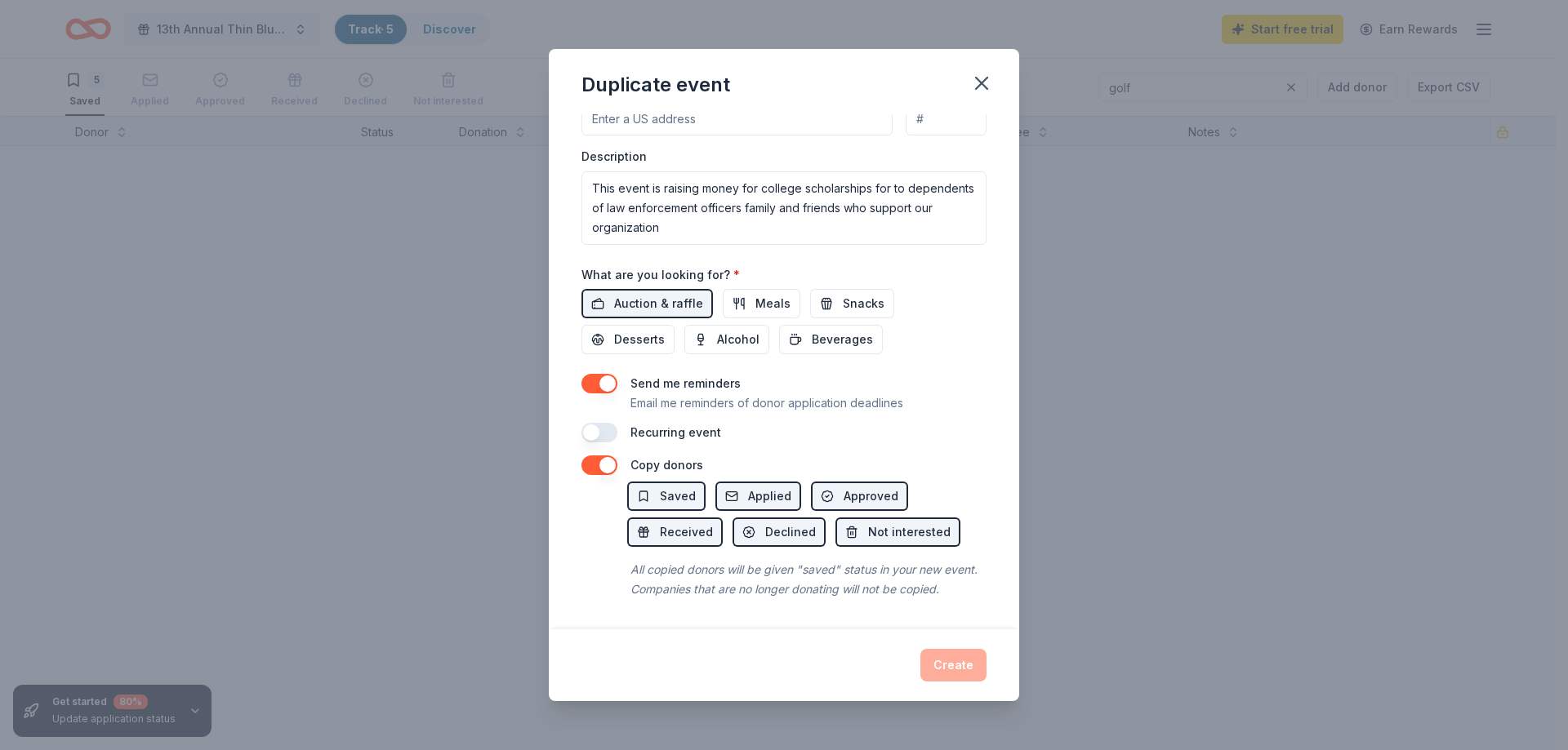
drag, startPoint x: 899, startPoint y: 631, endPoint x: 931, endPoint y: 643, distance: 34.2
click at [907, 630] on div "Create" at bounding box center [784, 665] width 470 height 72
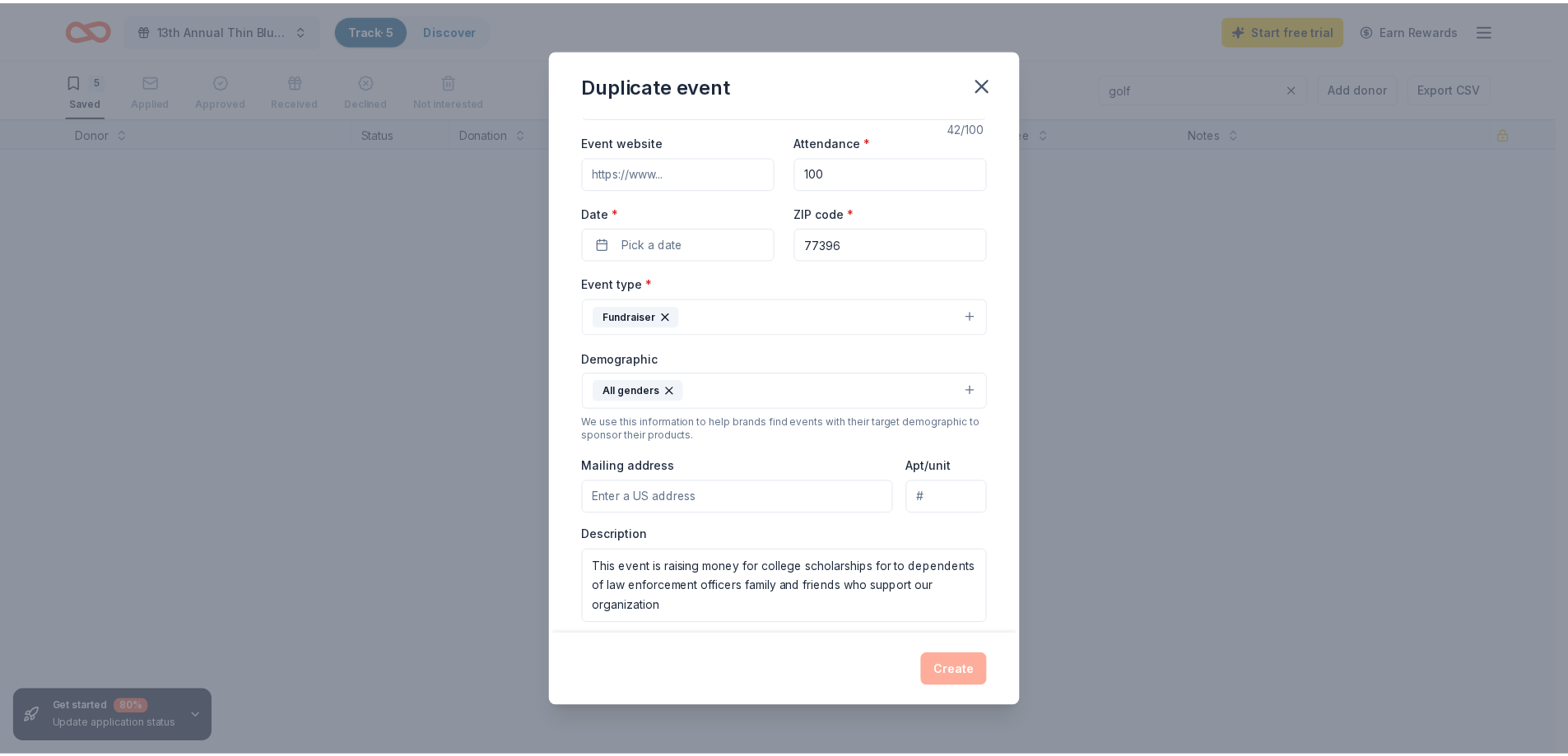
scroll to position [83, 0]
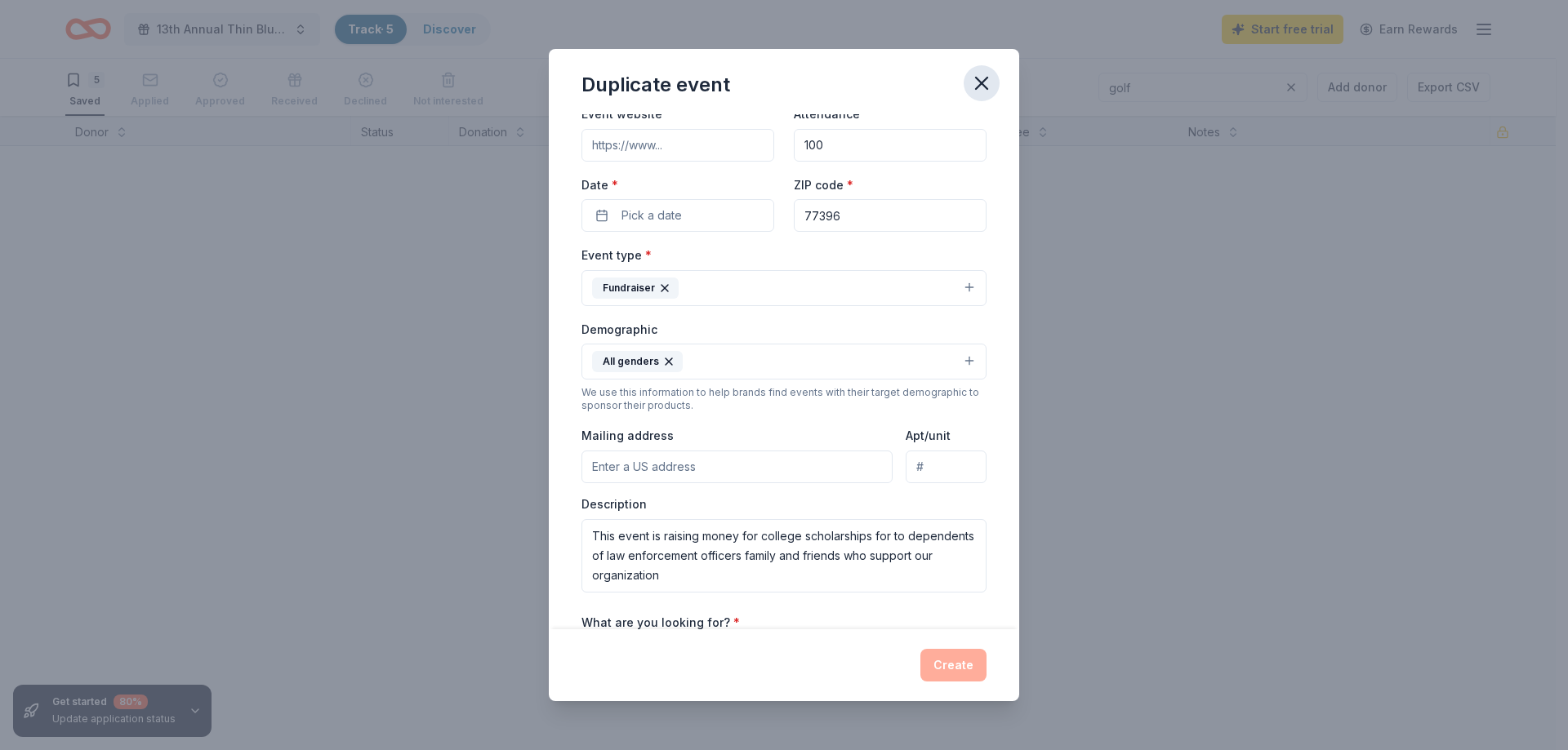
click at [986, 81] on icon "button" at bounding box center [982, 84] width 23 height 23
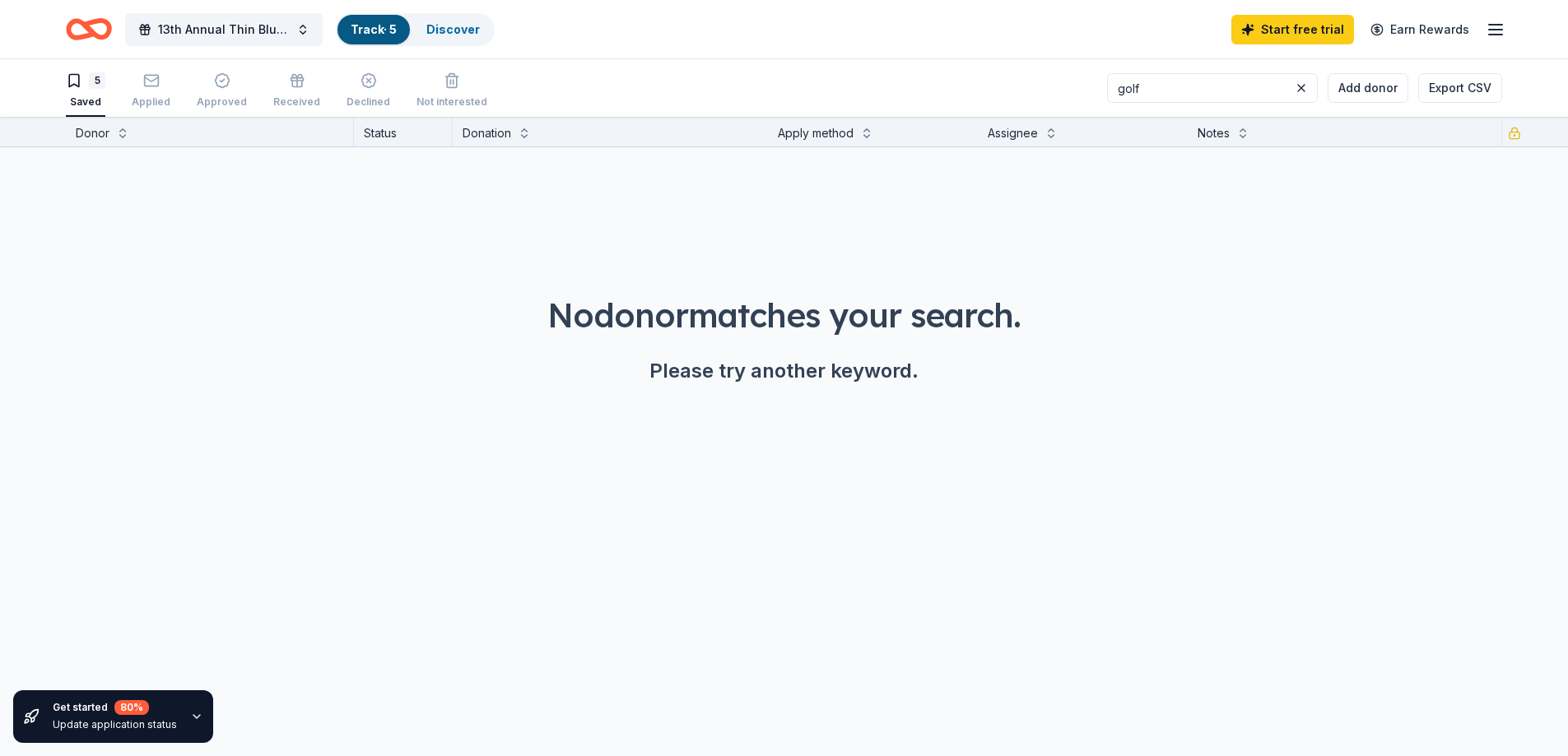
click at [1497, 26] on icon "button" at bounding box center [1495, 29] width 20 height 20
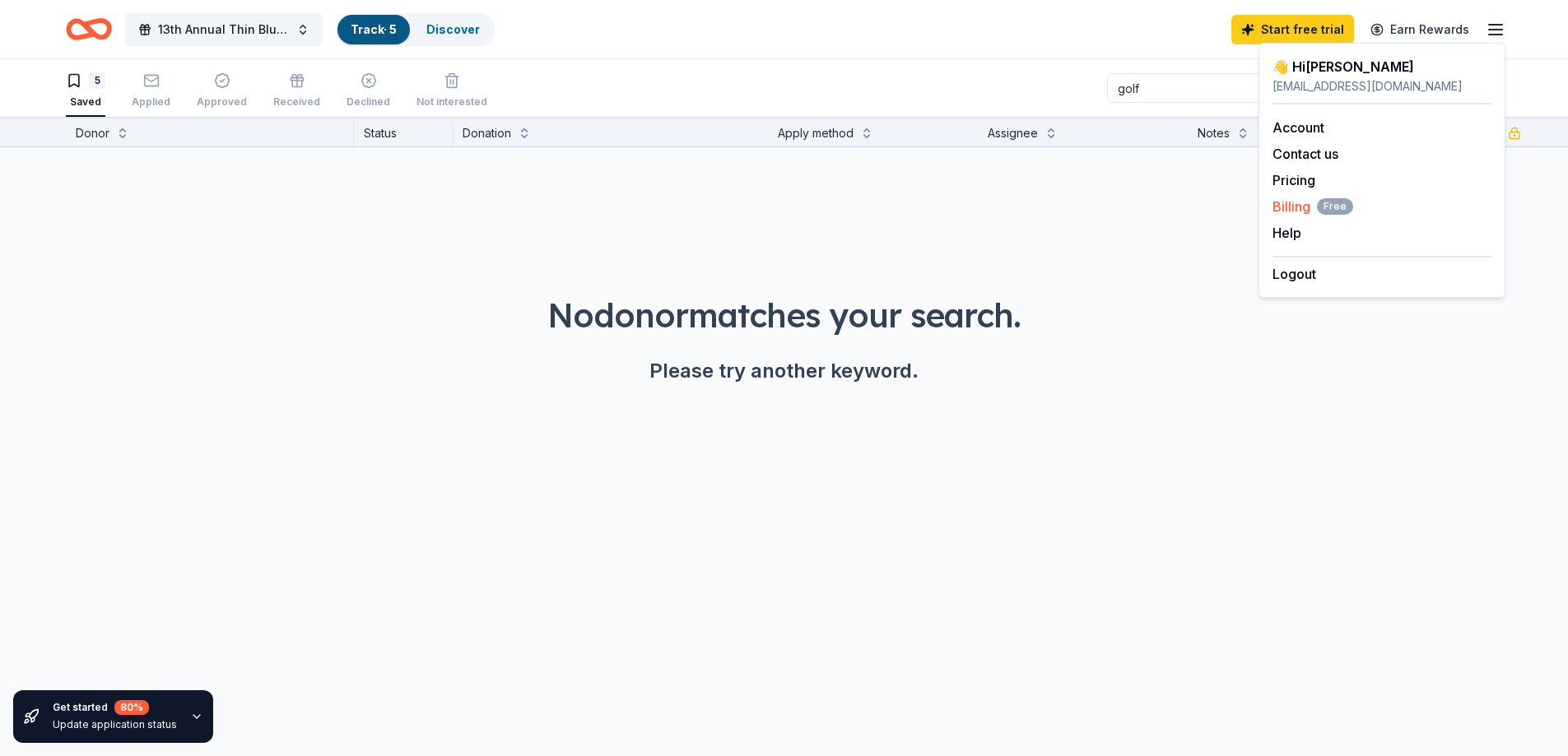
click at [1274, 203] on span "Billing Free" at bounding box center [1312, 207] width 81 height 20
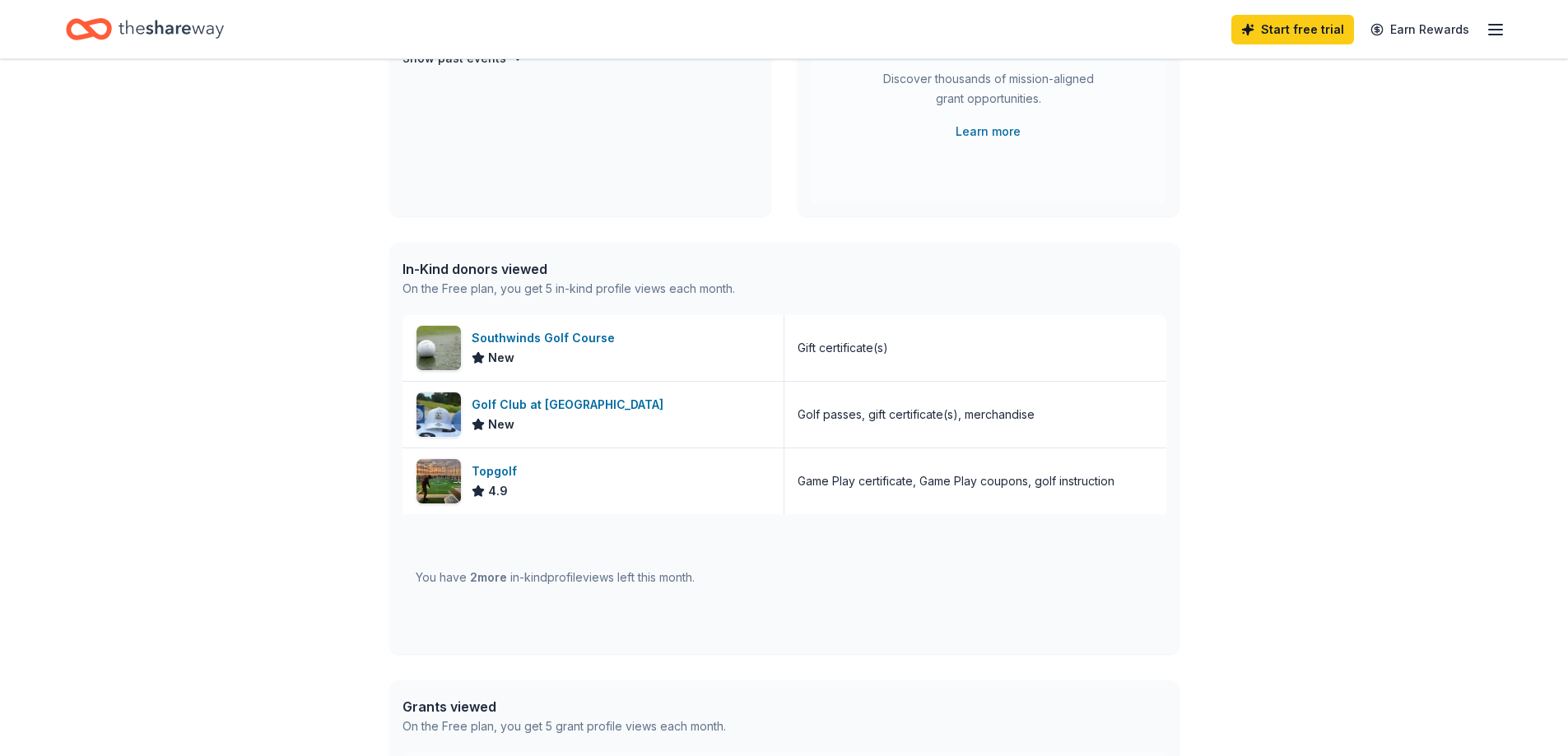
scroll to position [241, 0]
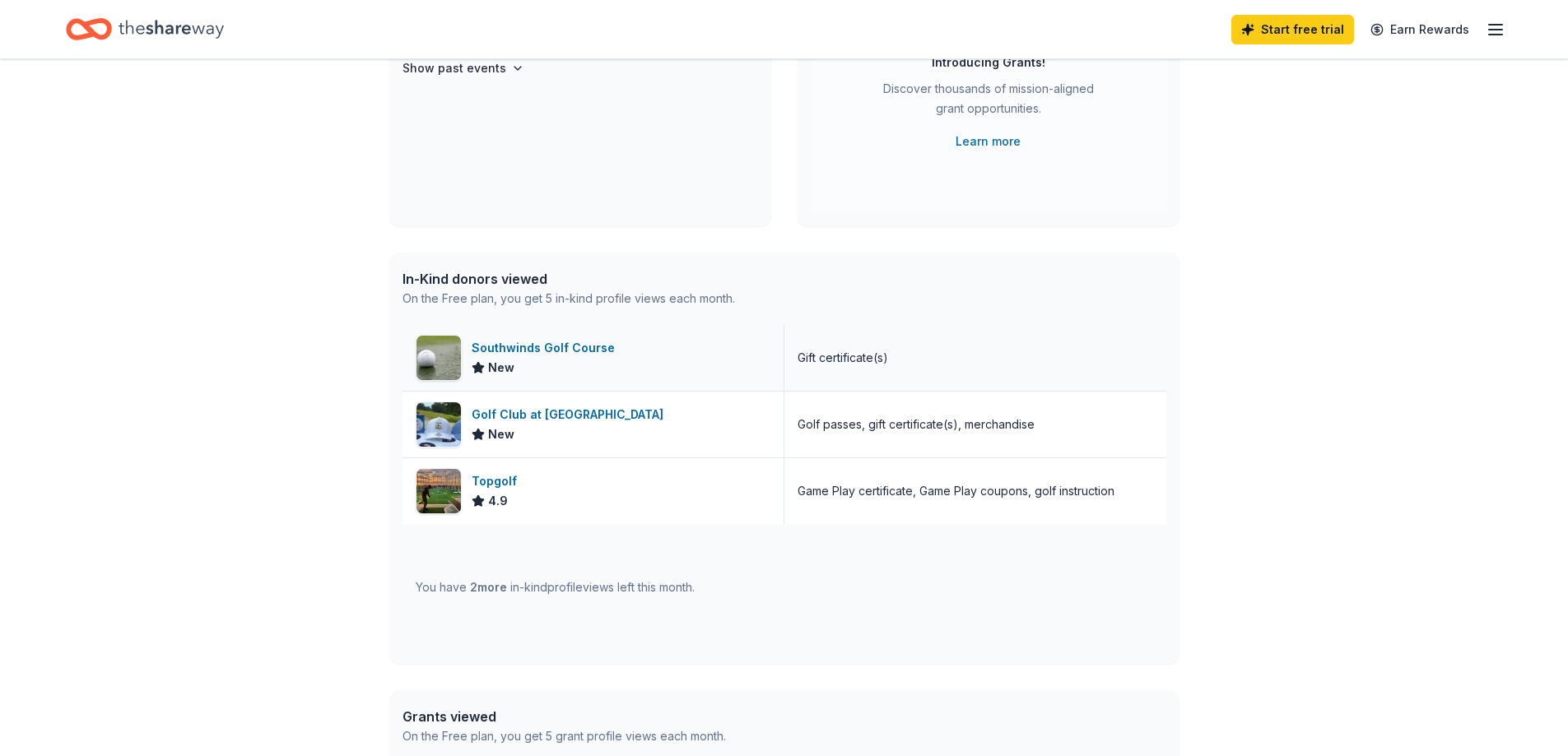
click at [487, 349] on div "Southwinds Golf Course" at bounding box center [546, 348] width 150 height 20
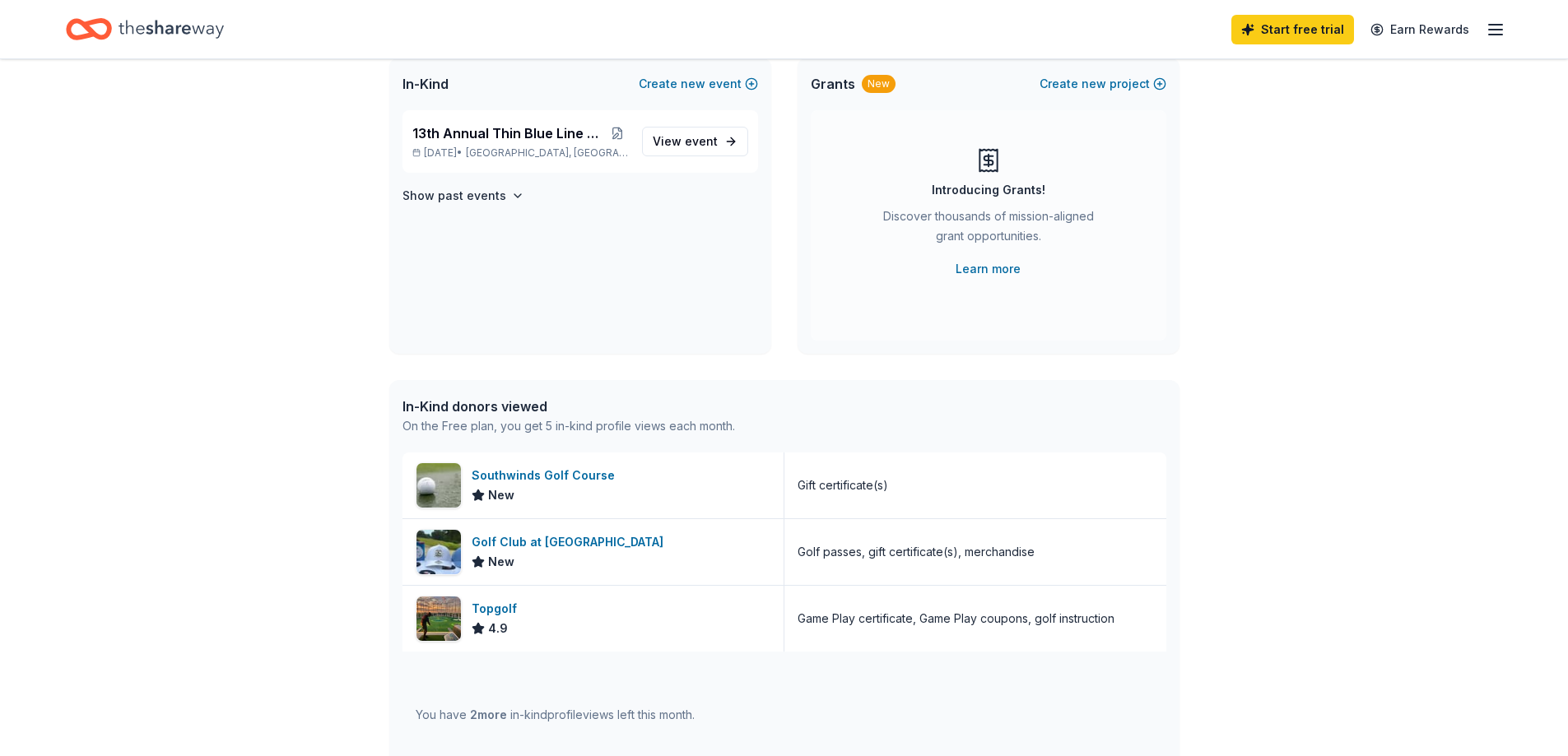
scroll to position [0, 0]
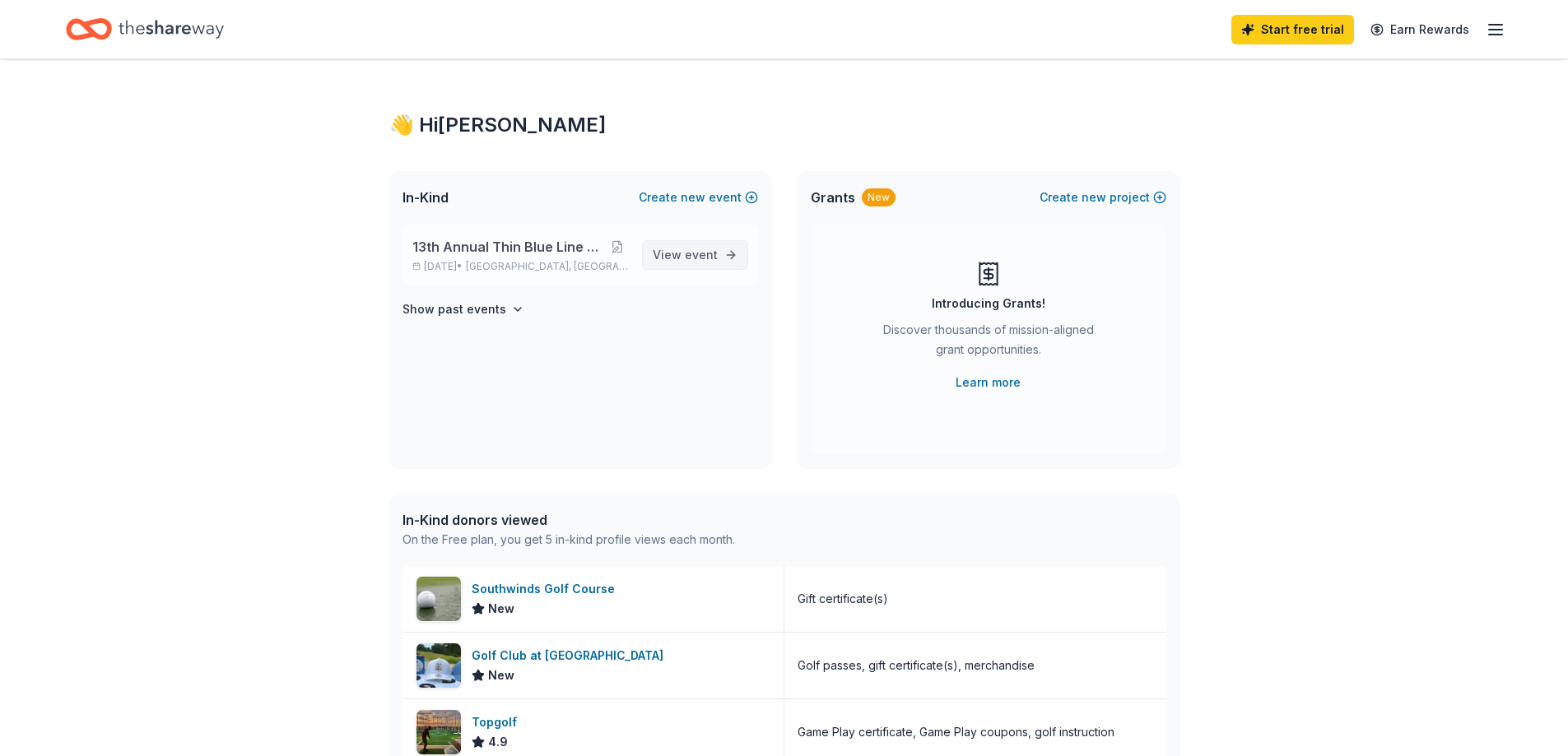
click at [699, 260] on span "event" at bounding box center [701, 255] width 33 height 14
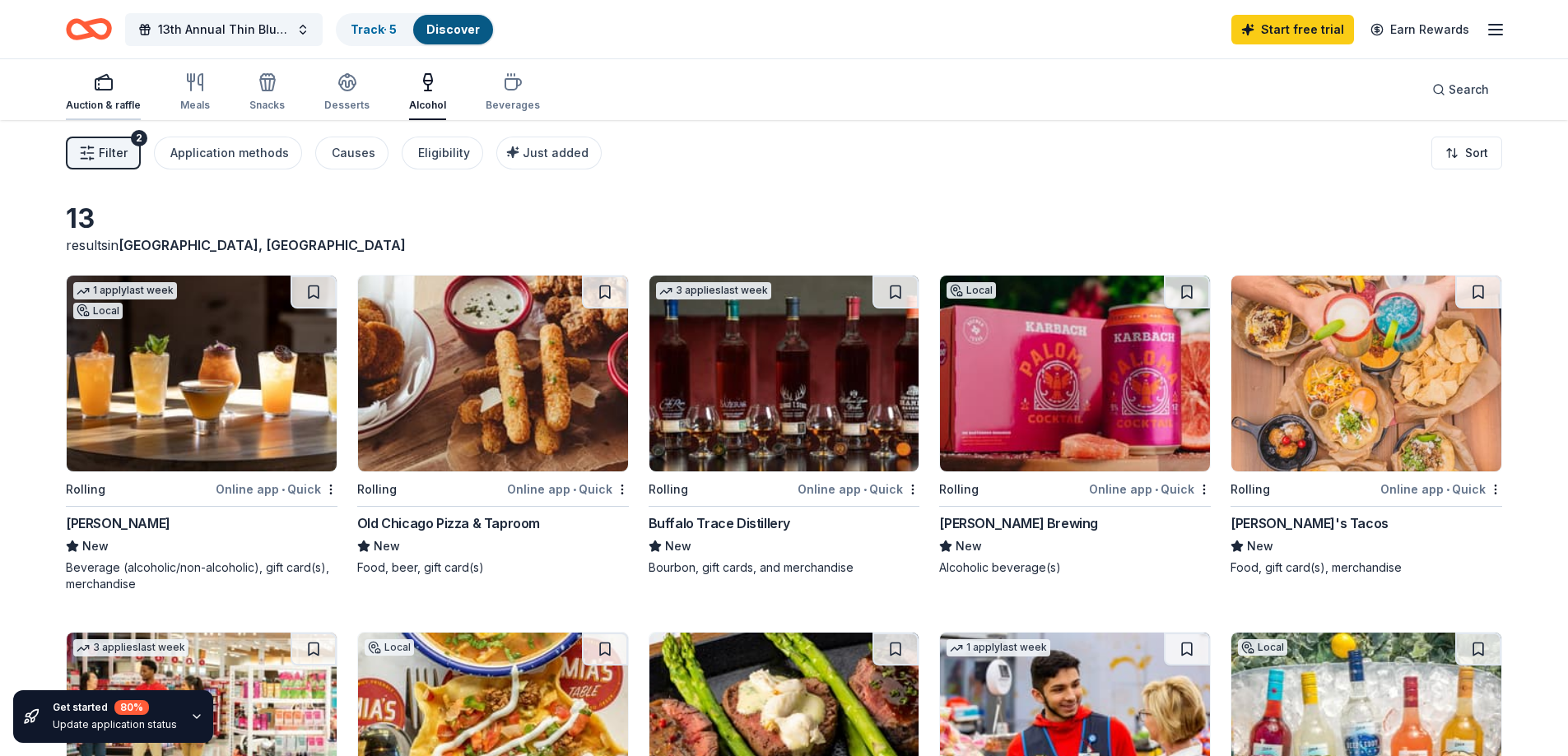
click at [98, 83] on icon "button" at bounding box center [104, 83] width 20 height 20
